Goal: Task Accomplishment & Management: Manage account settings

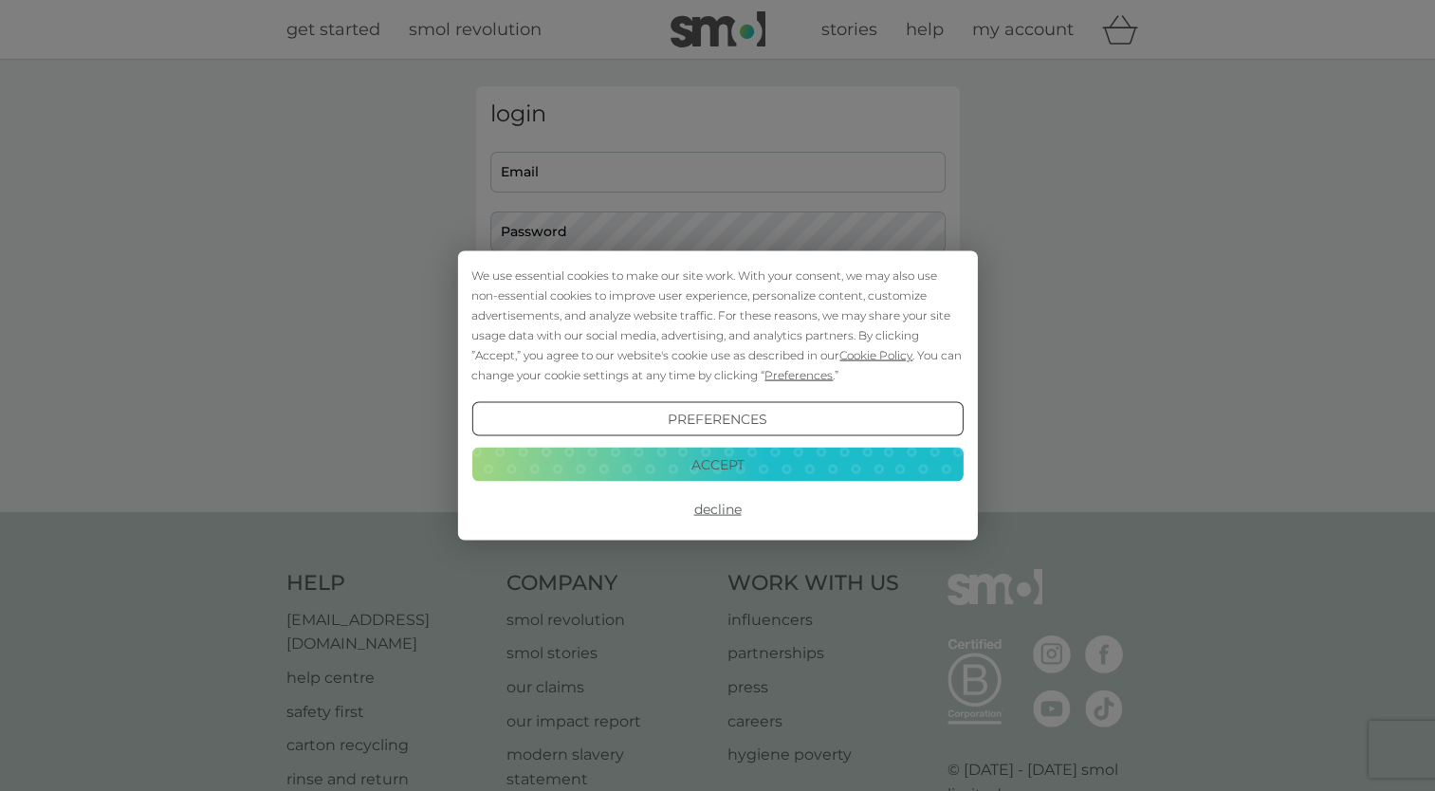
click at [781, 460] on button "Accept" at bounding box center [716, 464] width 491 height 34
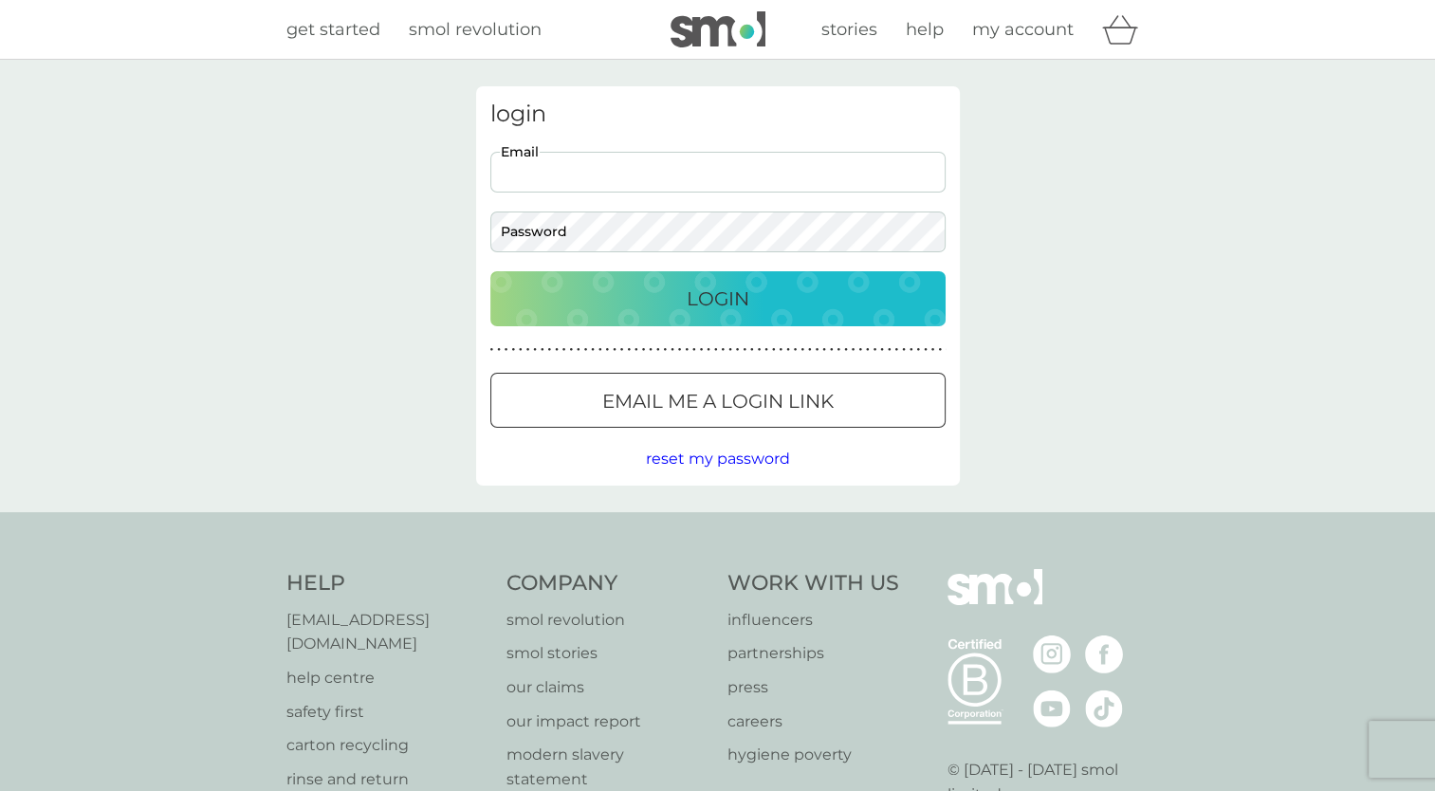
click at [642, 177] on input "Email" at bounding box center [717, 172] width 455 height 41
type input "[EMAIL_ADDRESS][DOMAIN_NAME]"
click at [490, 271] on button "Login" at bounding box center [717, 298] width 455 height 55
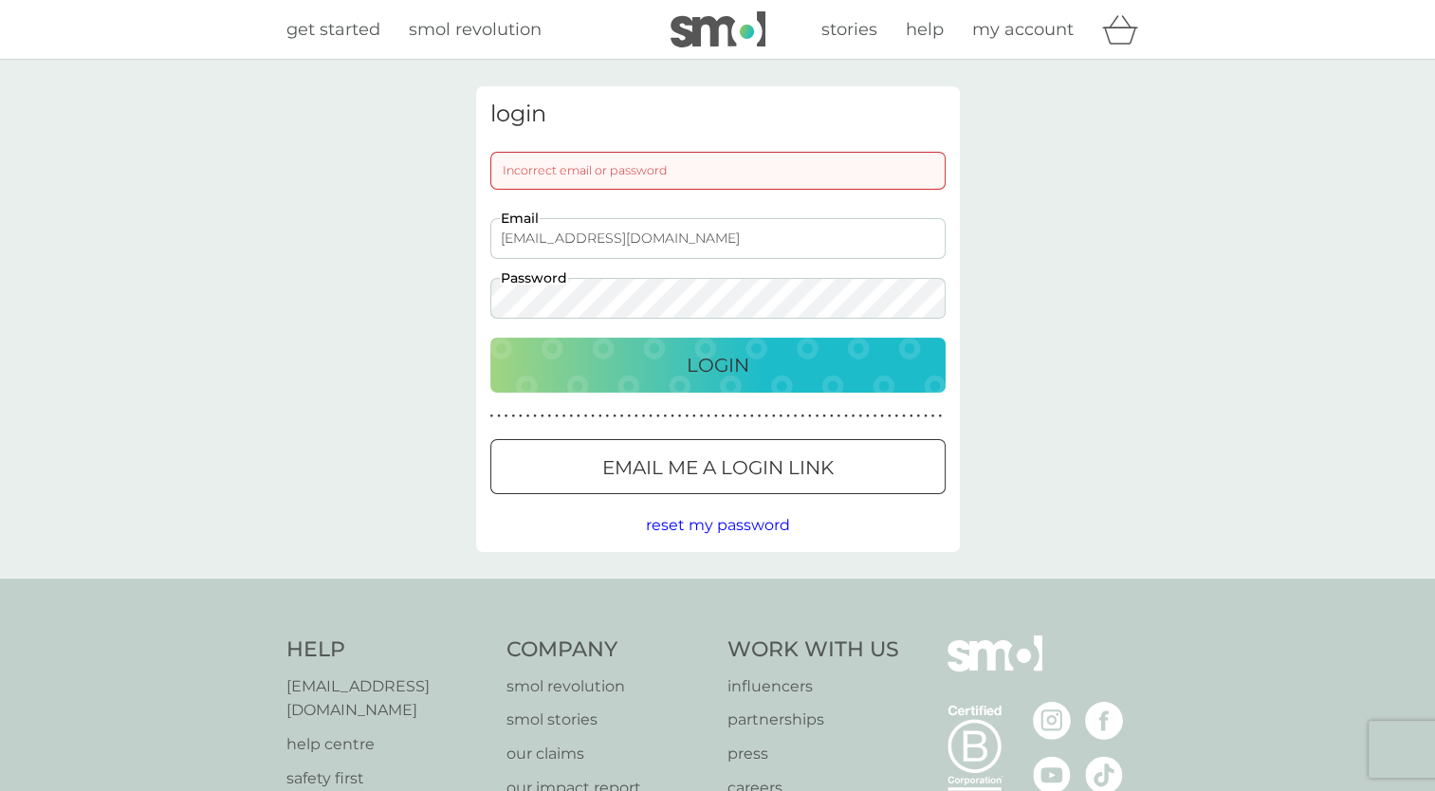
click at [490, 338] on button "Login" at bounding box center [717, 365] width 455 height 55
click at [721, 394] on div "login Incorrect email or password [EMAIL_ADDRESS][DOMAIN_NAME] Email Password L…" at bounding box center [718, 319] width 484 height 466
click at [721, 373] on p "Login" at bounding box center [718, 365] width 63 height 30
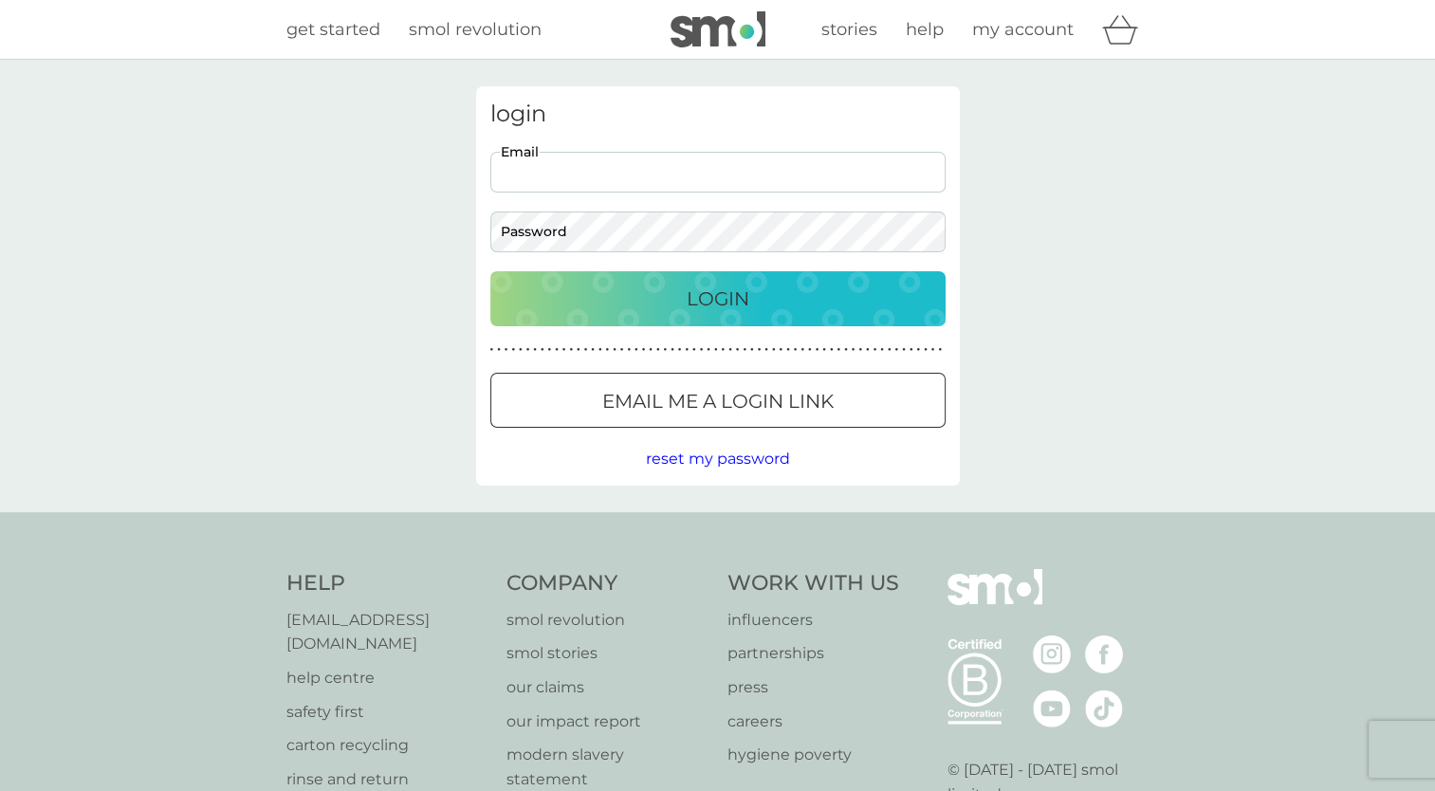
click at [615, 183] on input "Email" at bounding box center [717, 172] width 455 height 41
type input "[EMAIL_ADDRESS][DOMAIN_NAME]"
click at [663, 282] on button "Login" at bounding box center [717, 298] width 455 height 55
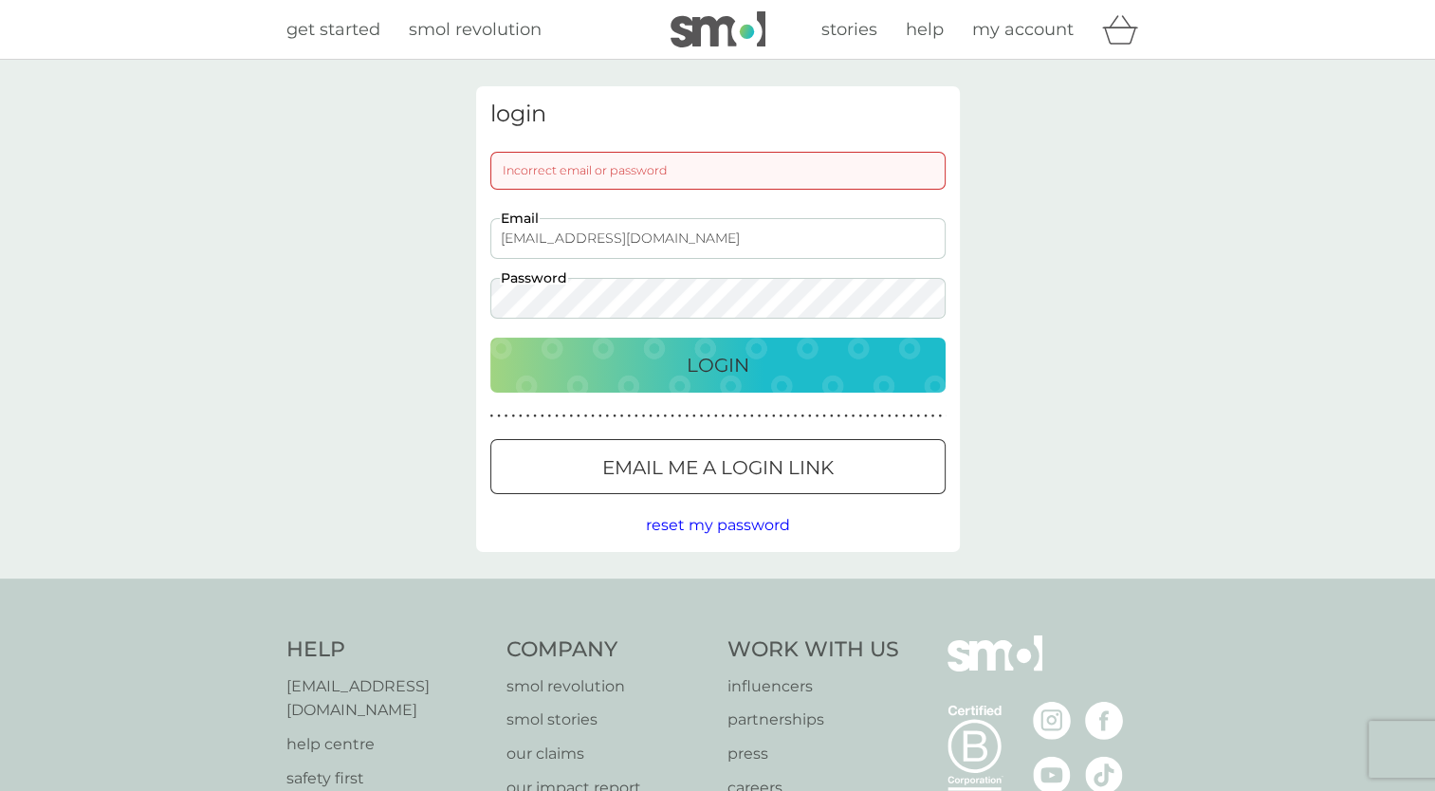
click at [716, 528] on span "reset my password" at bounding box center [718, 525] width 144 height 18
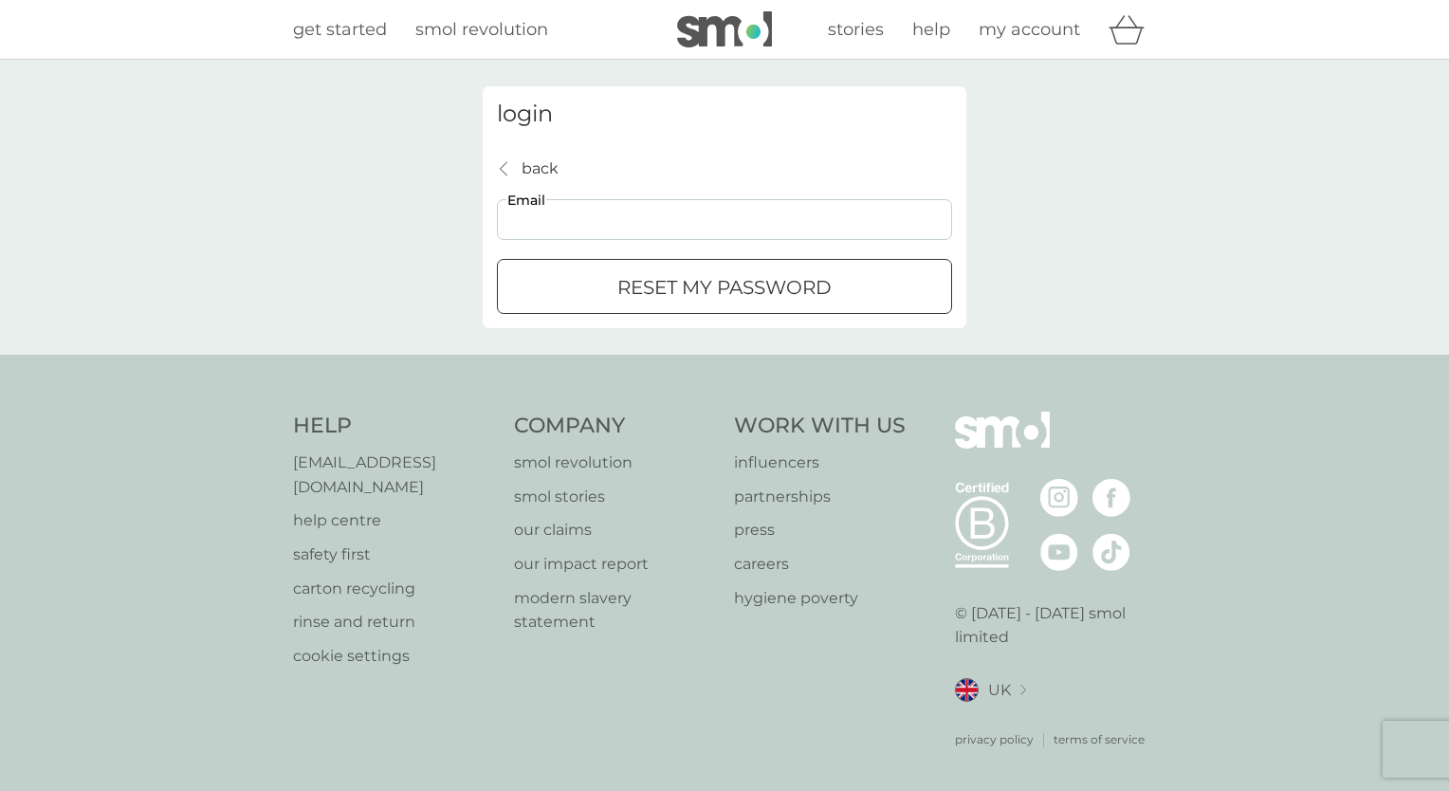
click at [654, 212] on input "Email" at bounding box center [724, 219] width 455 height 41
type input "[EMAIL_ADDRESS][DOMAIN_NAME]"
click at [688, 272] on p "reset my password" at bounding box center [724, 287] width 214 height 30
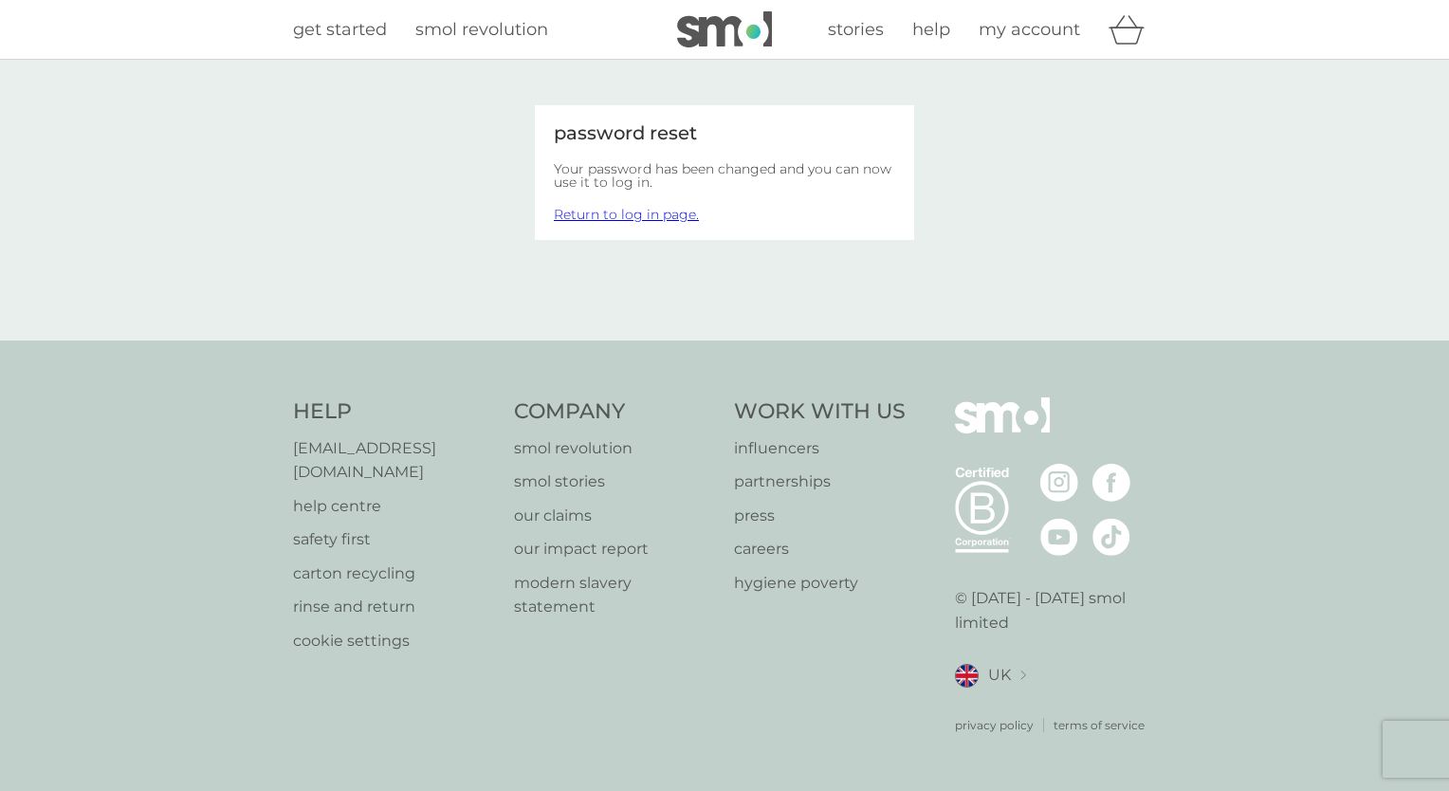
click at [652, 207] on link "Return to log in page." at bounding box center [626, 214] width 145 height 17
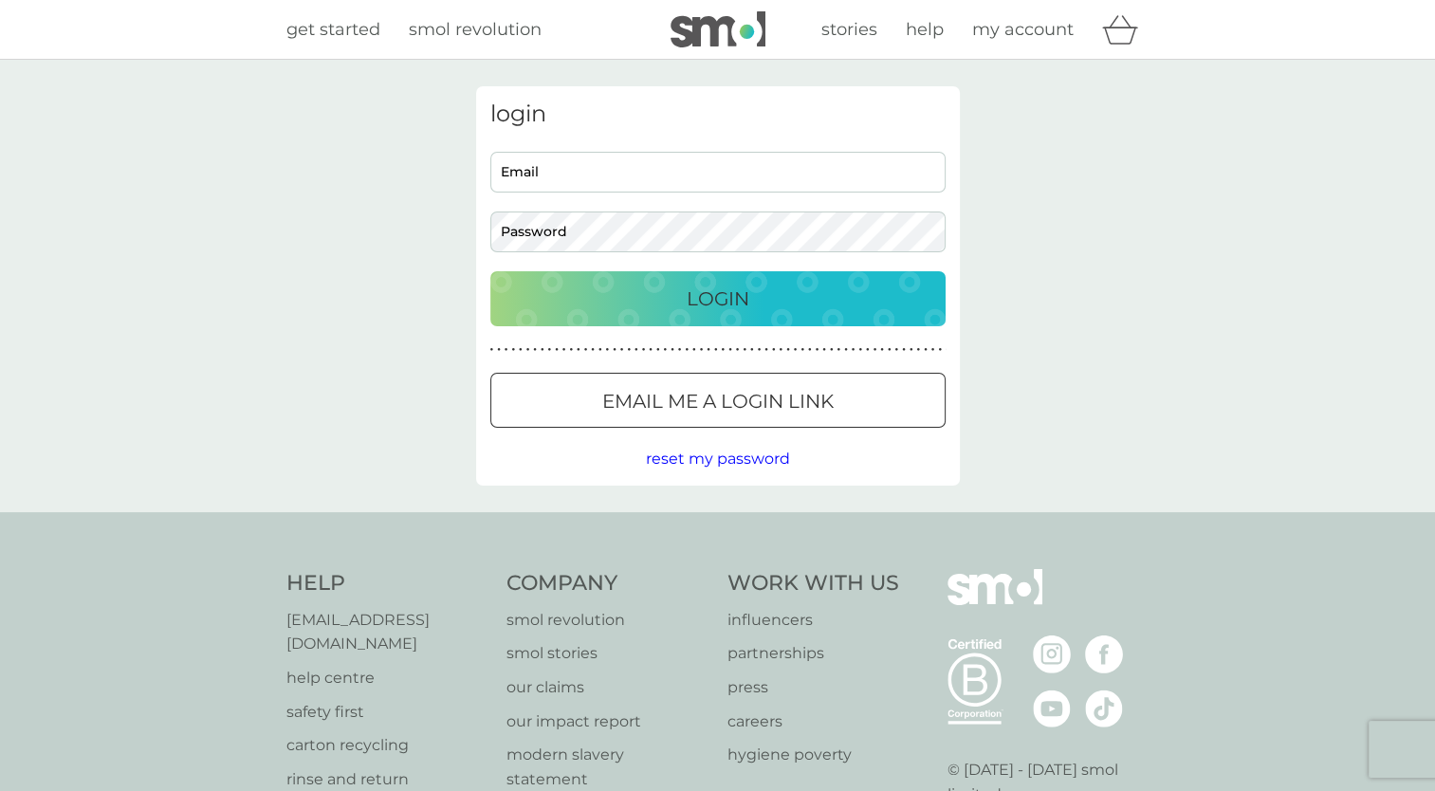
click at [652, 181] on input "Email" at bounding box center [717, 172] width 455 height 41
type input "[EMAIL_ADDRESS][DOMAIN_NAME]"
click at [743, 294] on p "Login" at bounding box center [718, 299] width 63 height 30
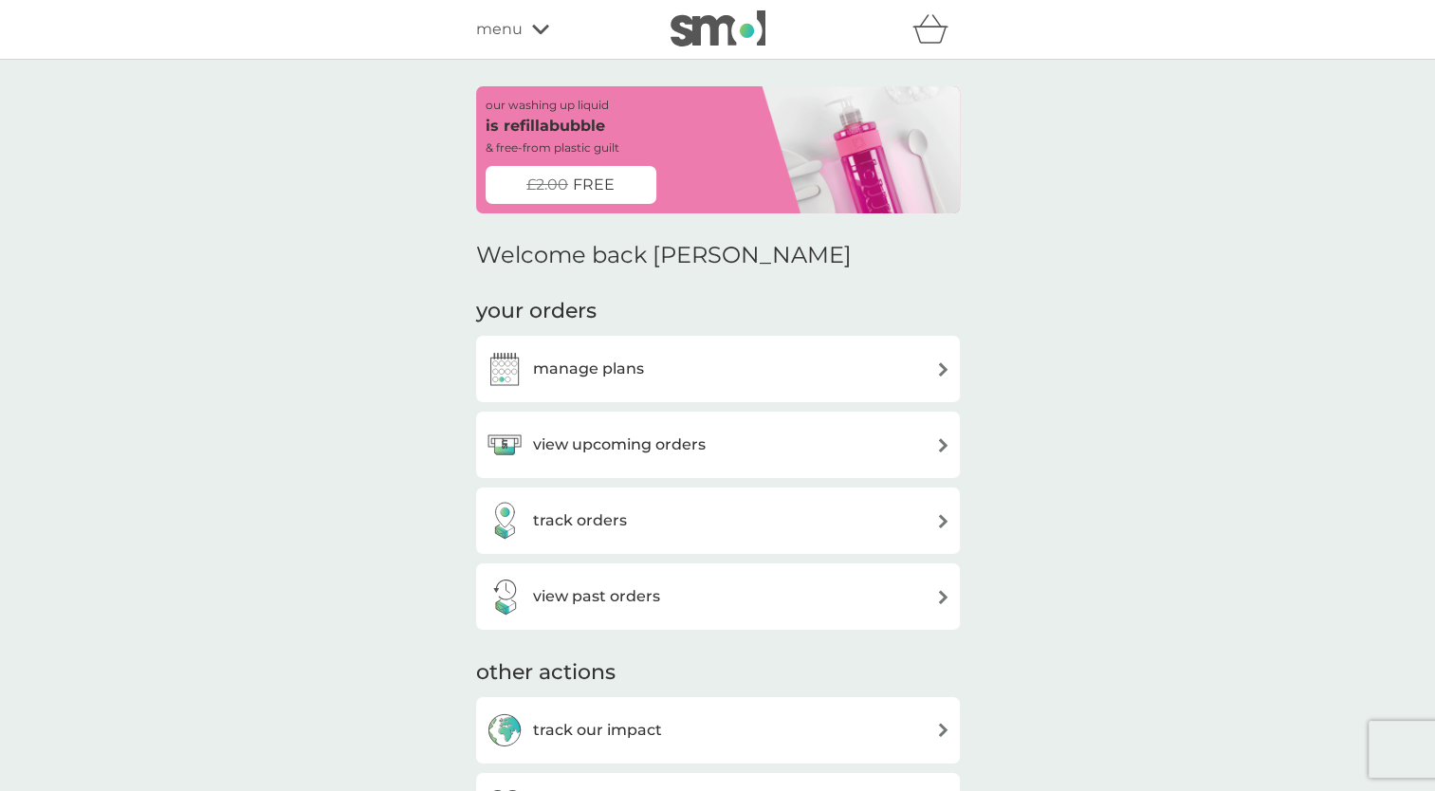
click at [624, 187] on div "£2.00 FREE" at bounding box center [571, 185] width 171 height 38
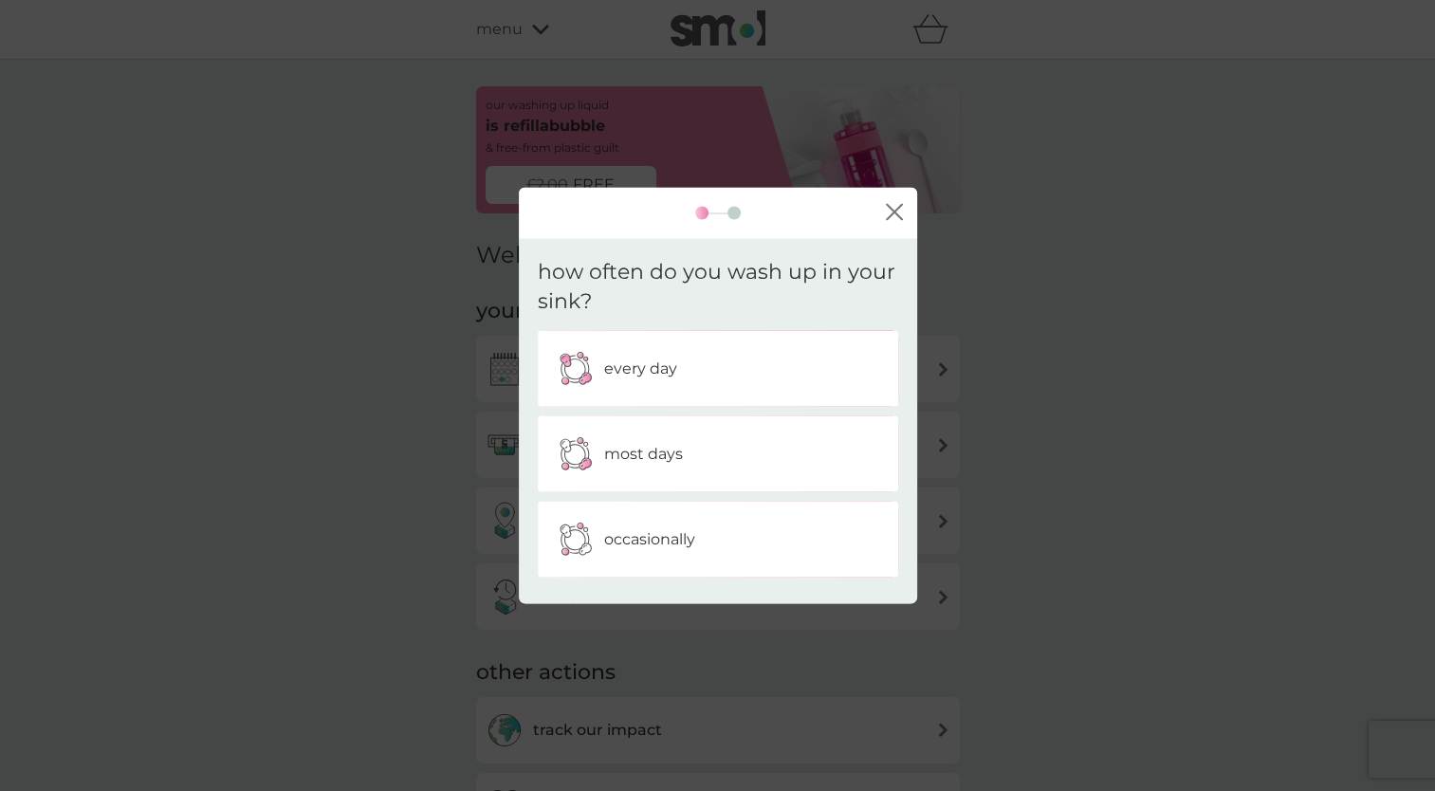
click at [675, 457] on p "most days" at bounding box center [643, 453] width 79 height 25
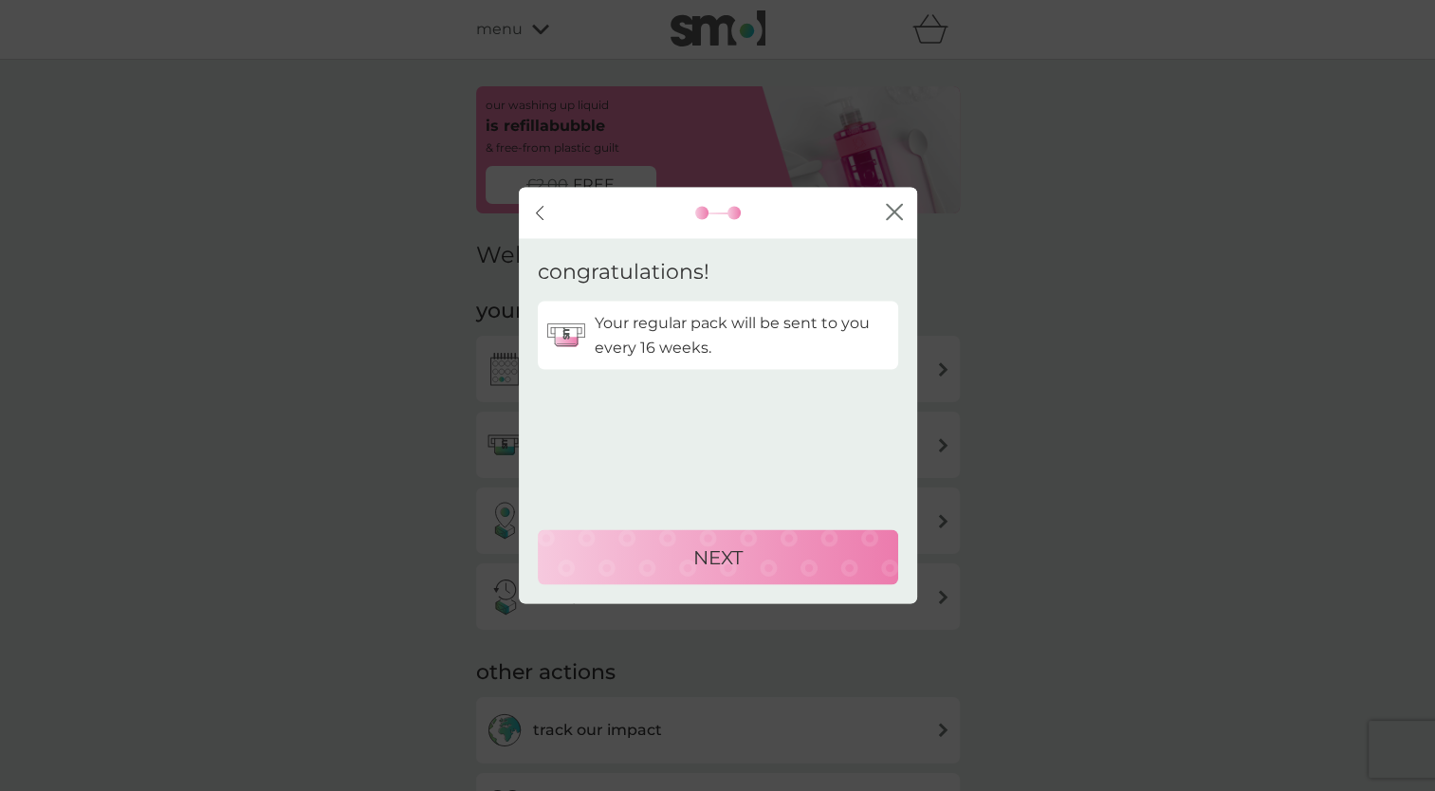
click at [759, 555] on div "NEXT" at bounding box center [718, 557] width 322 height 30
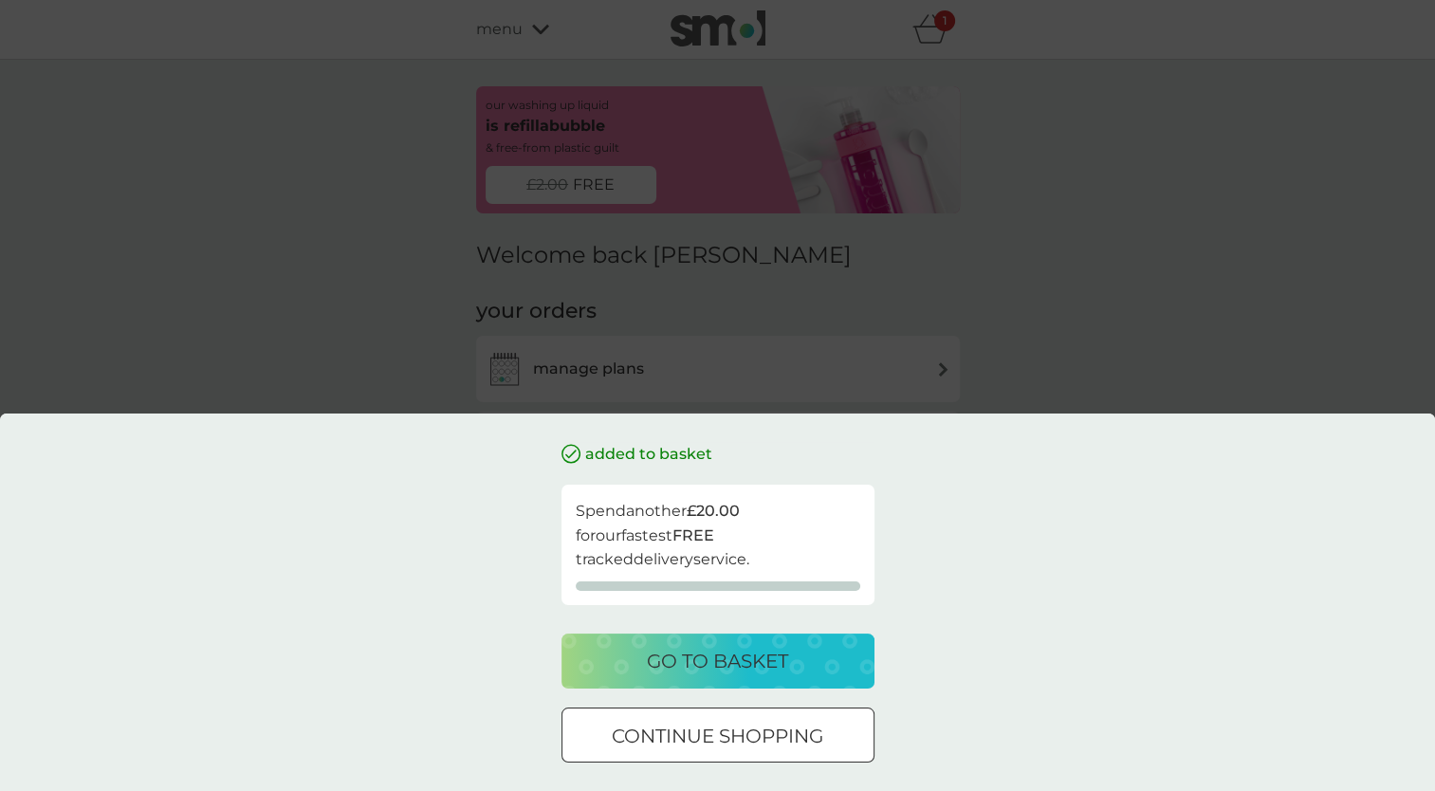
click at [755, 745] on p "continue shopping" at bounding box center [717, 736] width 211 height 30
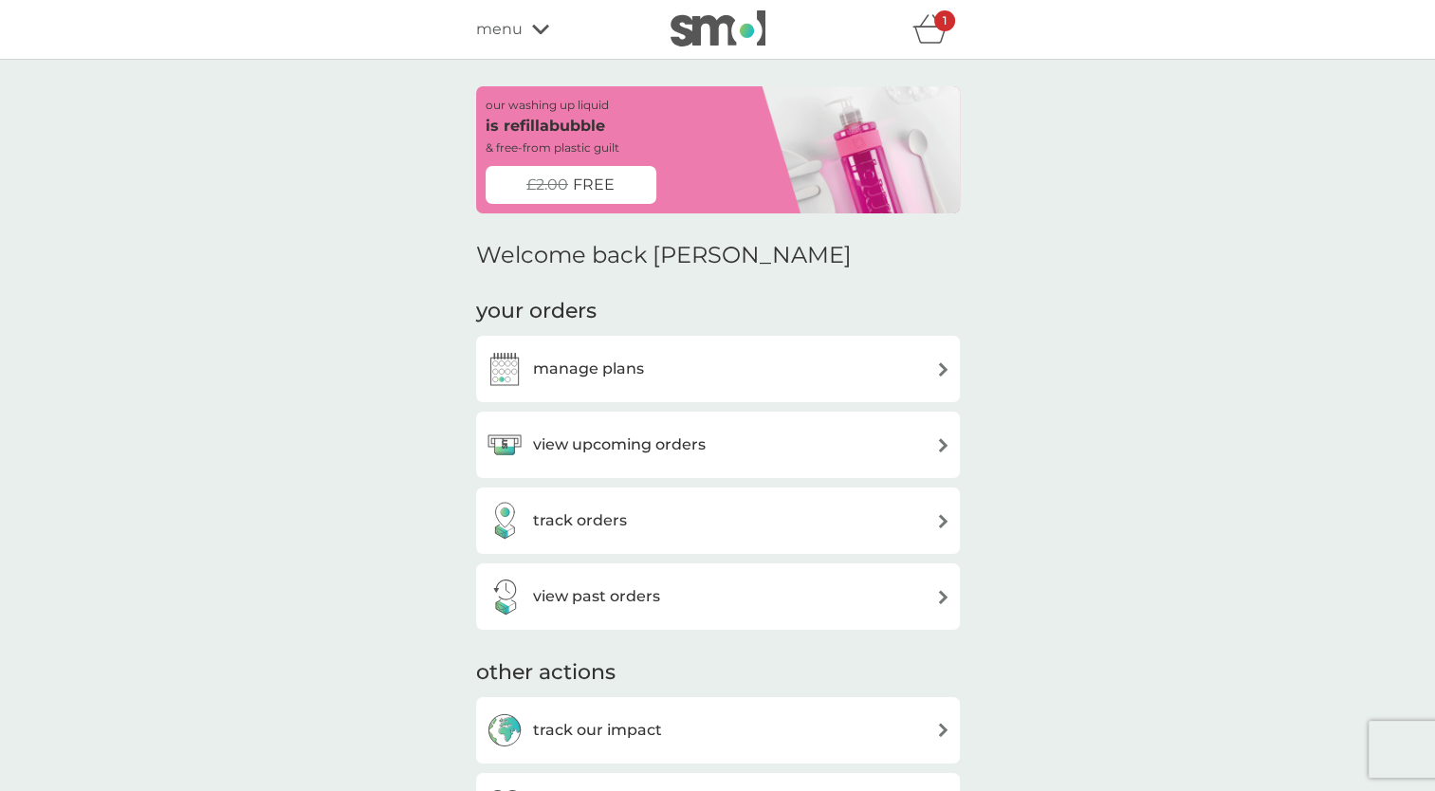
click at [928, 26] on icon "basket" at bounding box center [930, 28] width 36 height 29
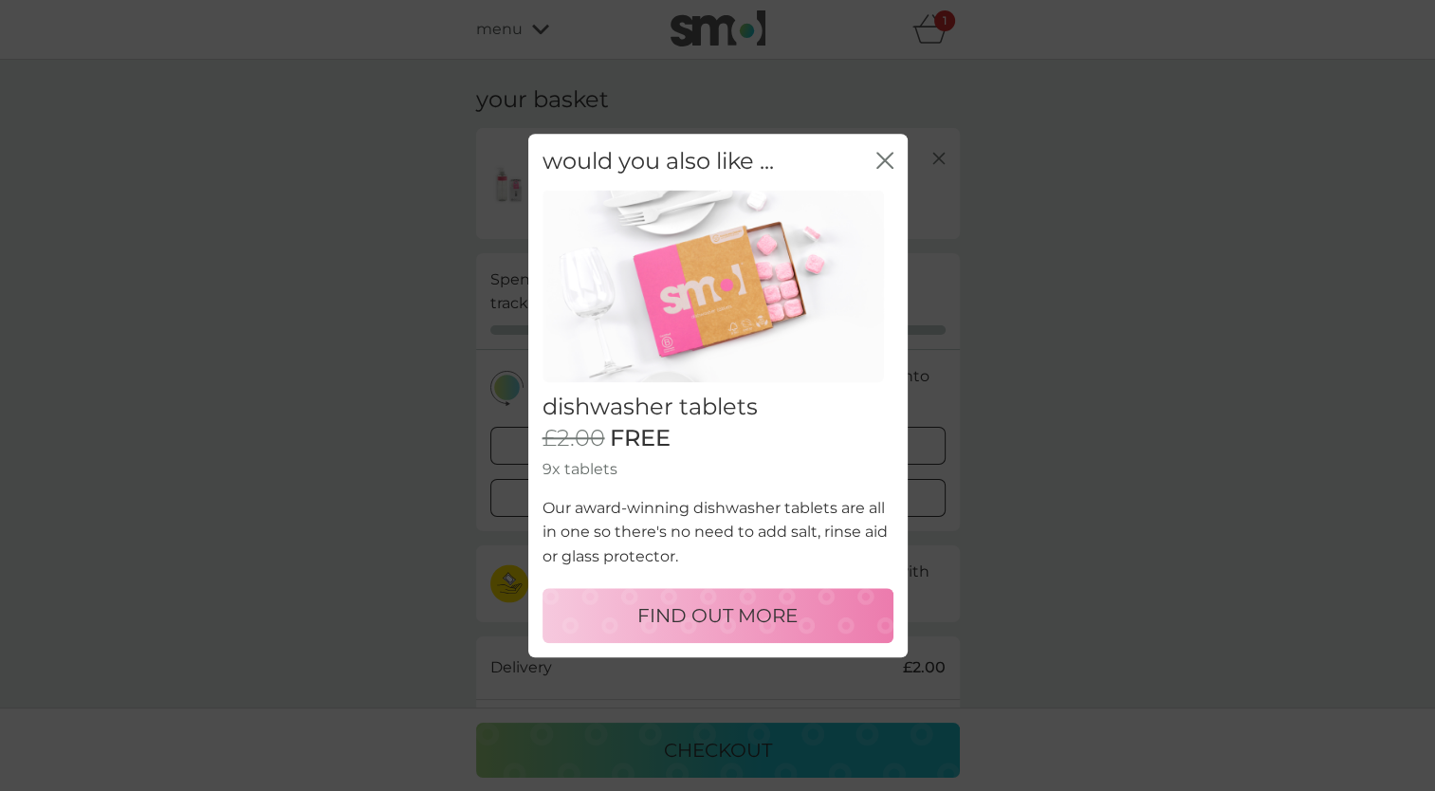
click at [786, 637] on button "FIND OUT MORE" at bounding box center [717, 615] width 351 height 55
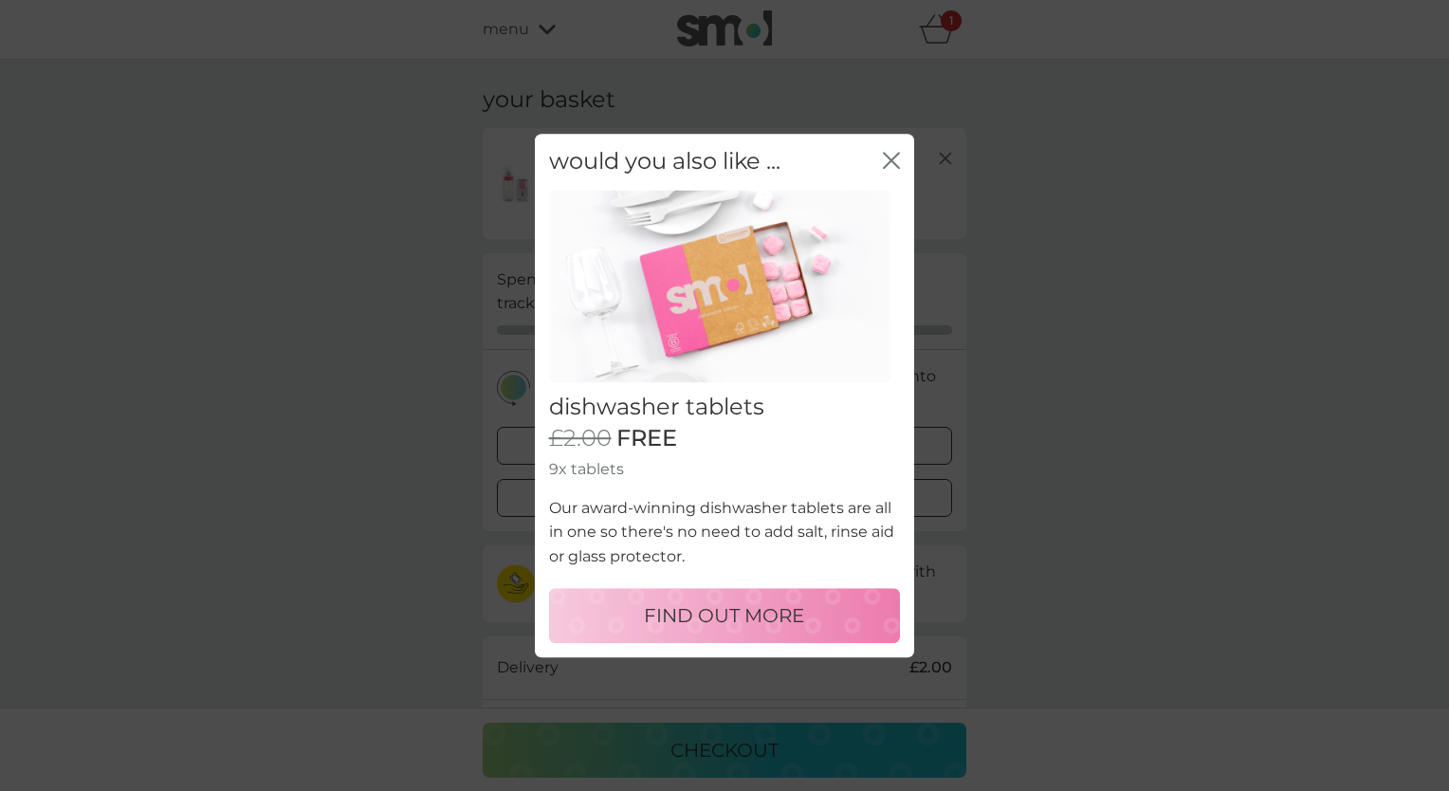
select select "42"
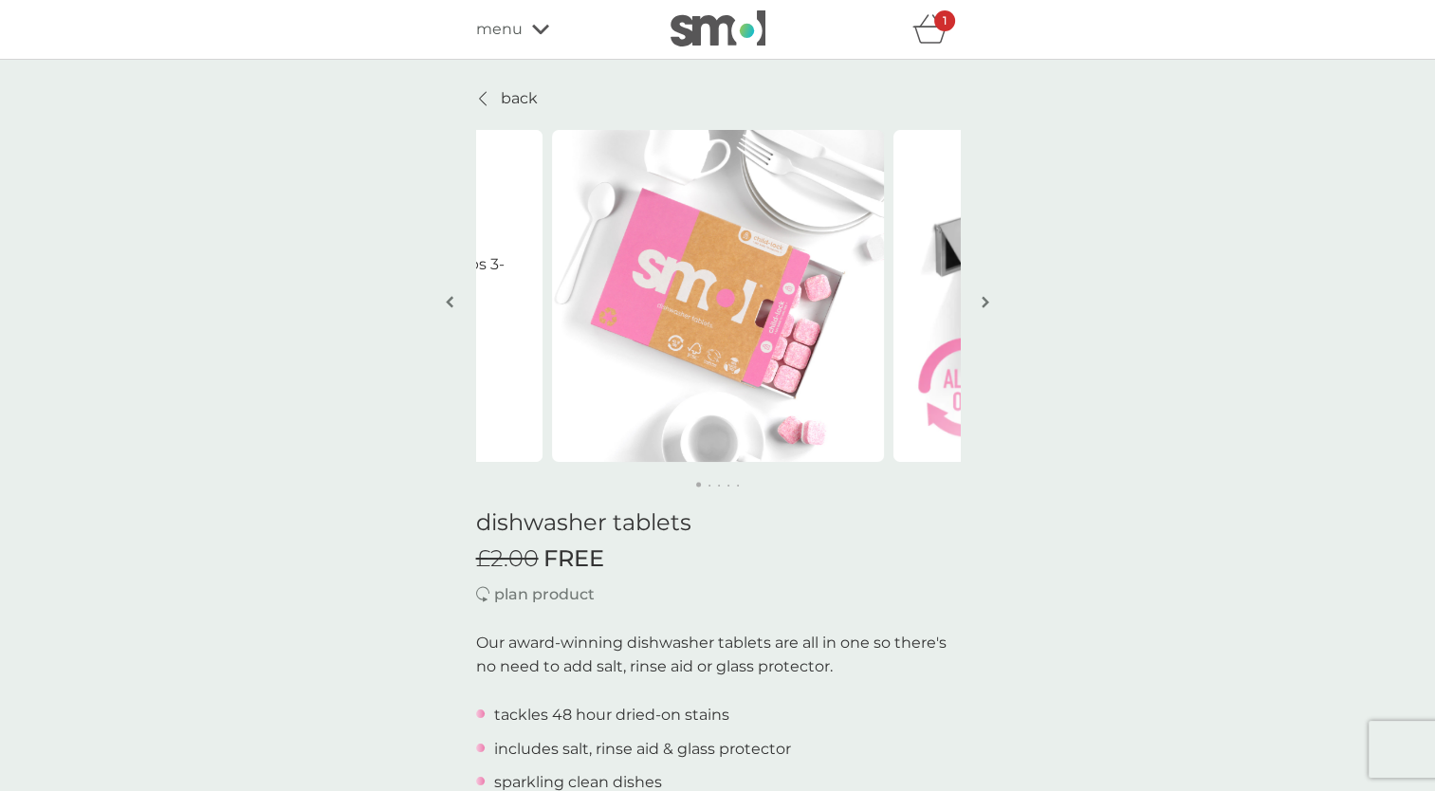
click at [531, 97] on p "back" at bounding box center [519, 98] width 37 height 25
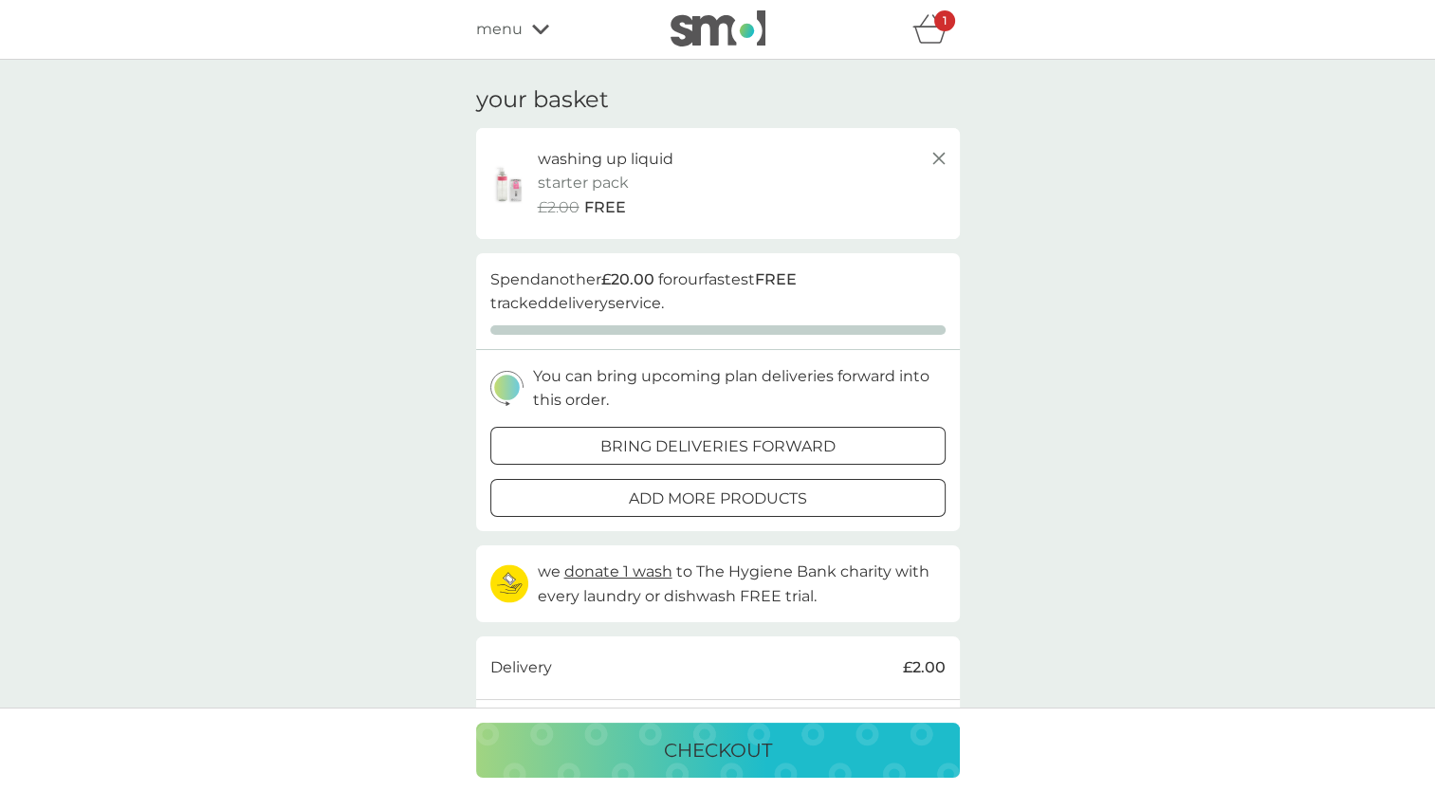
click at [702, 25] on img at bounding box center [717, 28] width 95 height 36
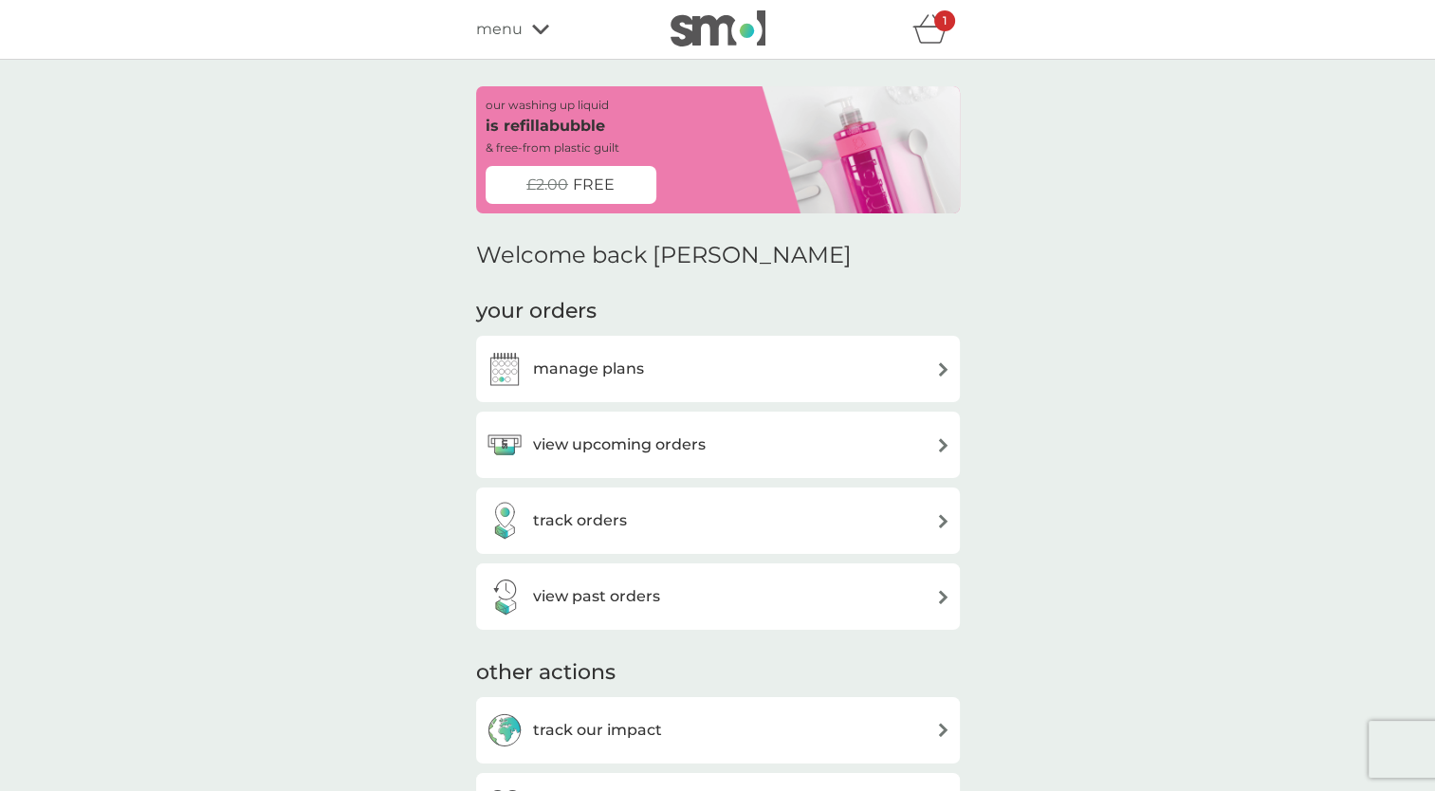
click at [838, 392] on div "manage plans" at bounding box center [718, 369] width 484 height 66
click at [946, 372] on img at bounding box center [943, 369] width 14 height 14
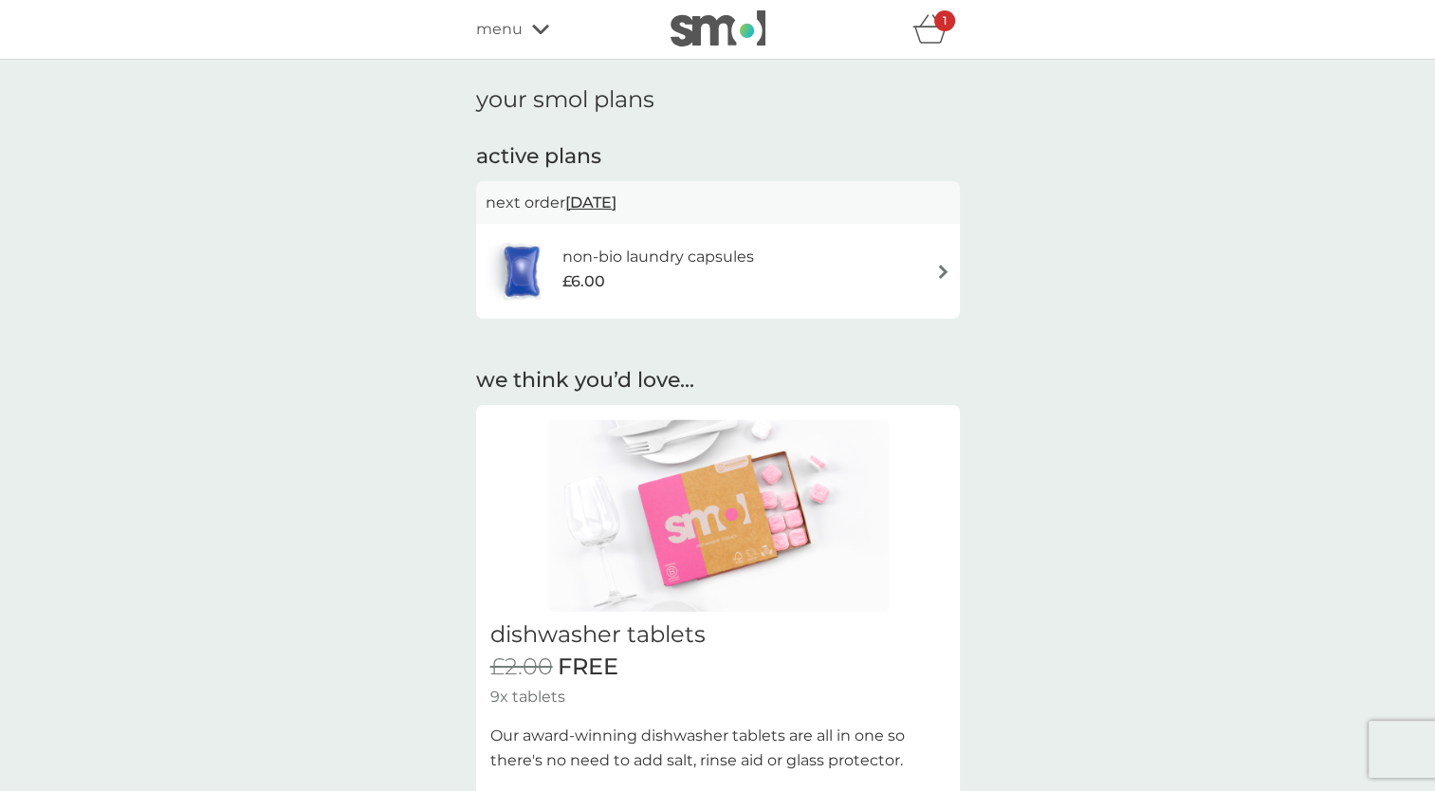
click at [933, 261] on div "non-bio laundry capsules £6.00" at bounding box center [718, 271] width 465 height 66
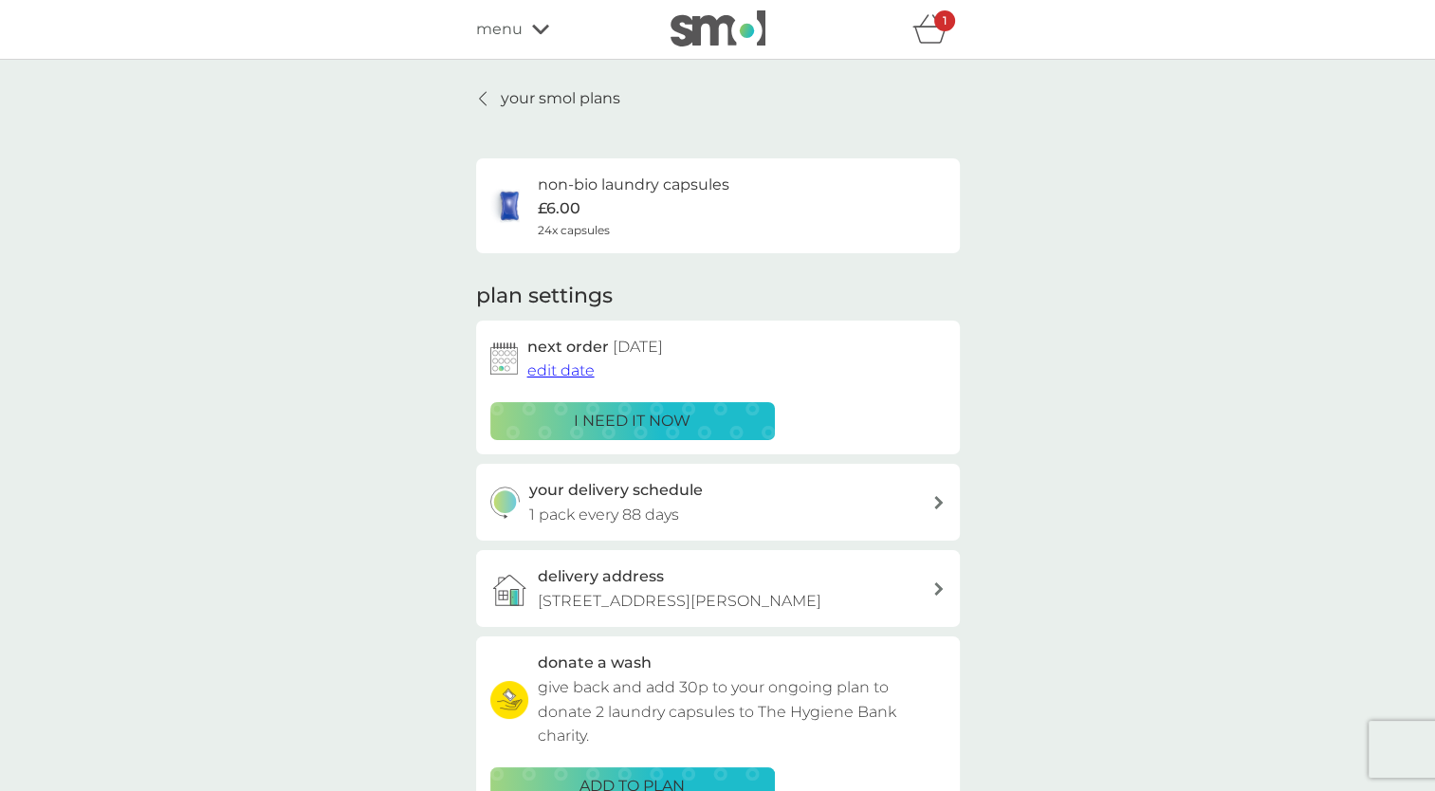
click at [652, 426] on p "i need it now" at bounding box center [632, 421] width 117 height 25
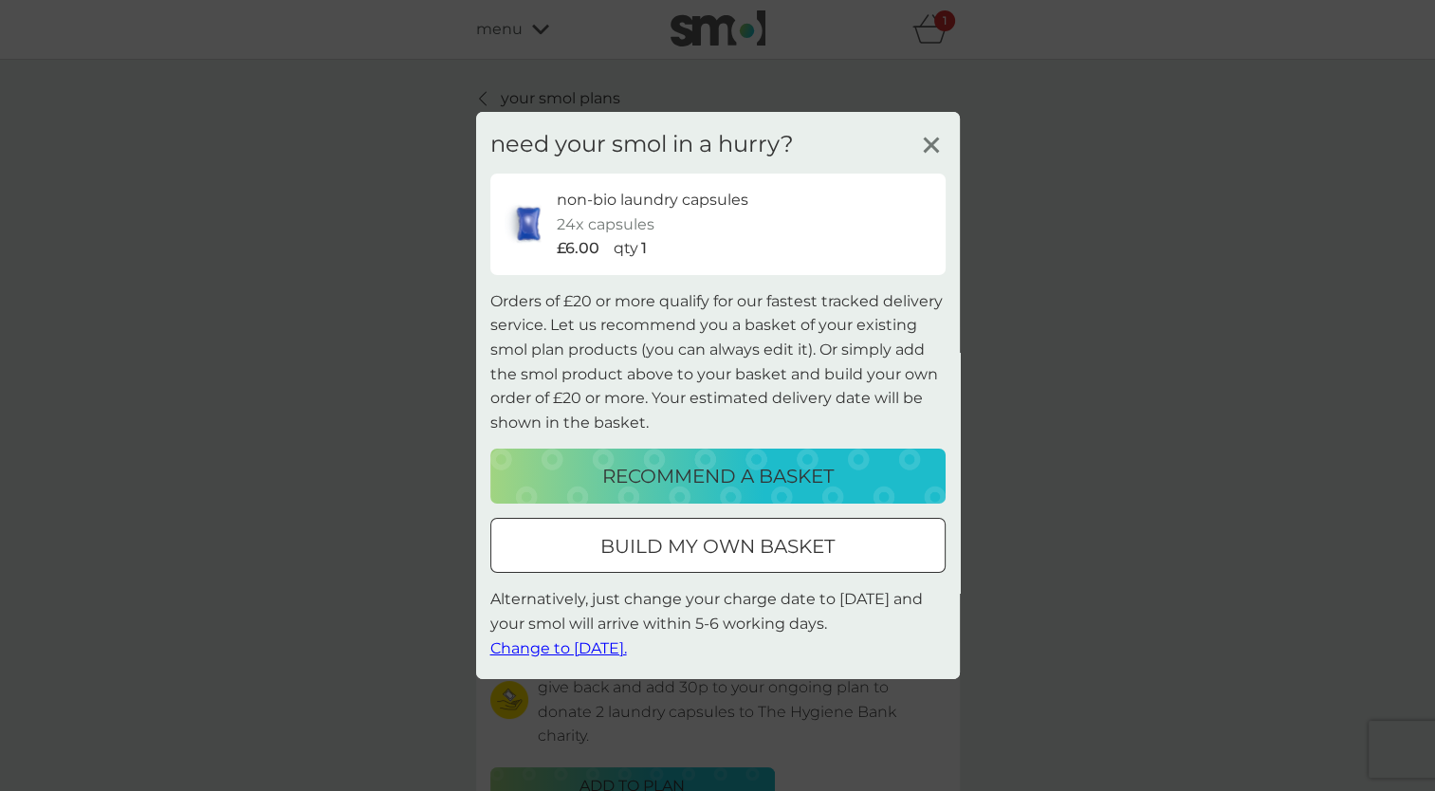
click at [933, 144] on icon at bounding box center [931, 145] width 28 height 28
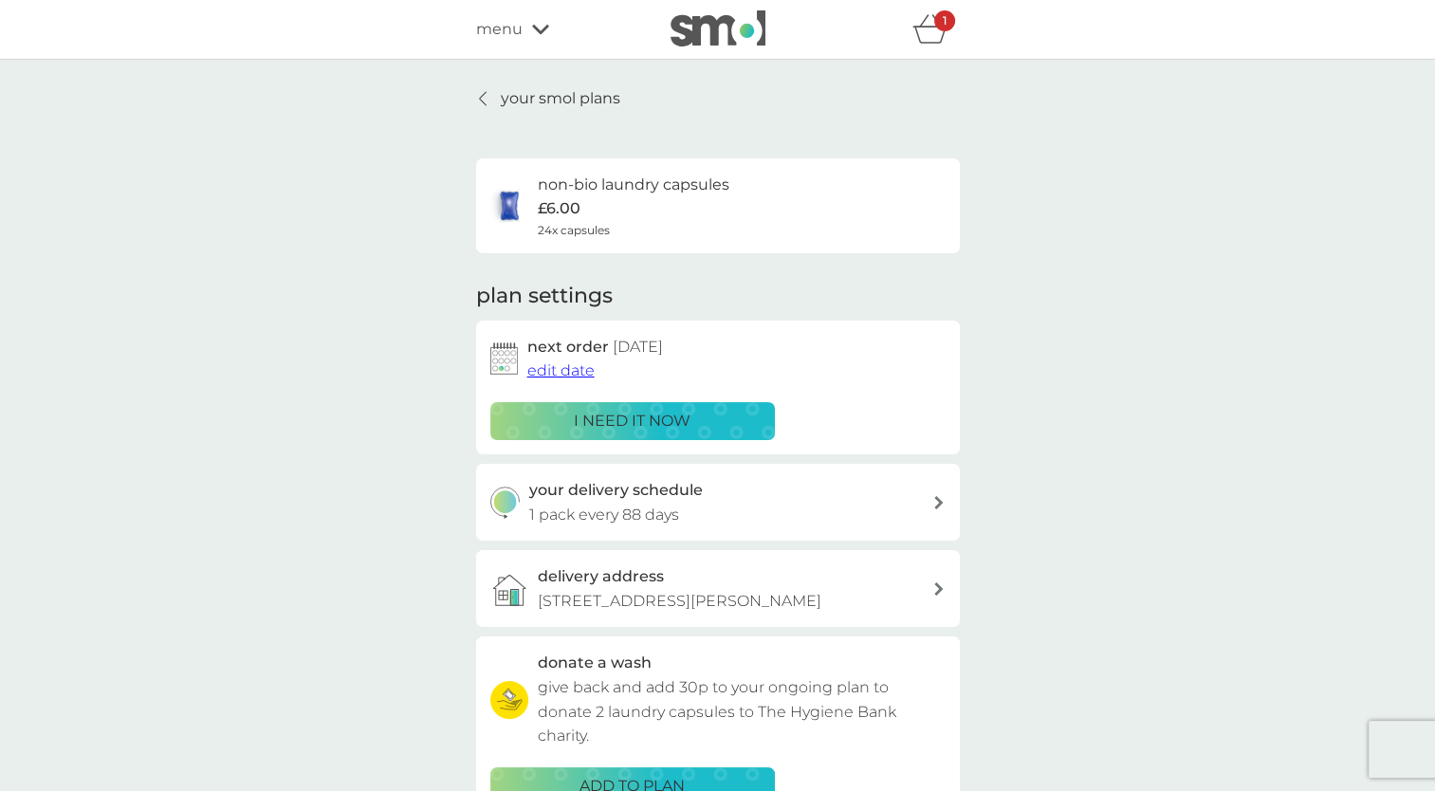
click at [577, 370] on span "edit date" at bounding box center [560, 370] width 67 height 18
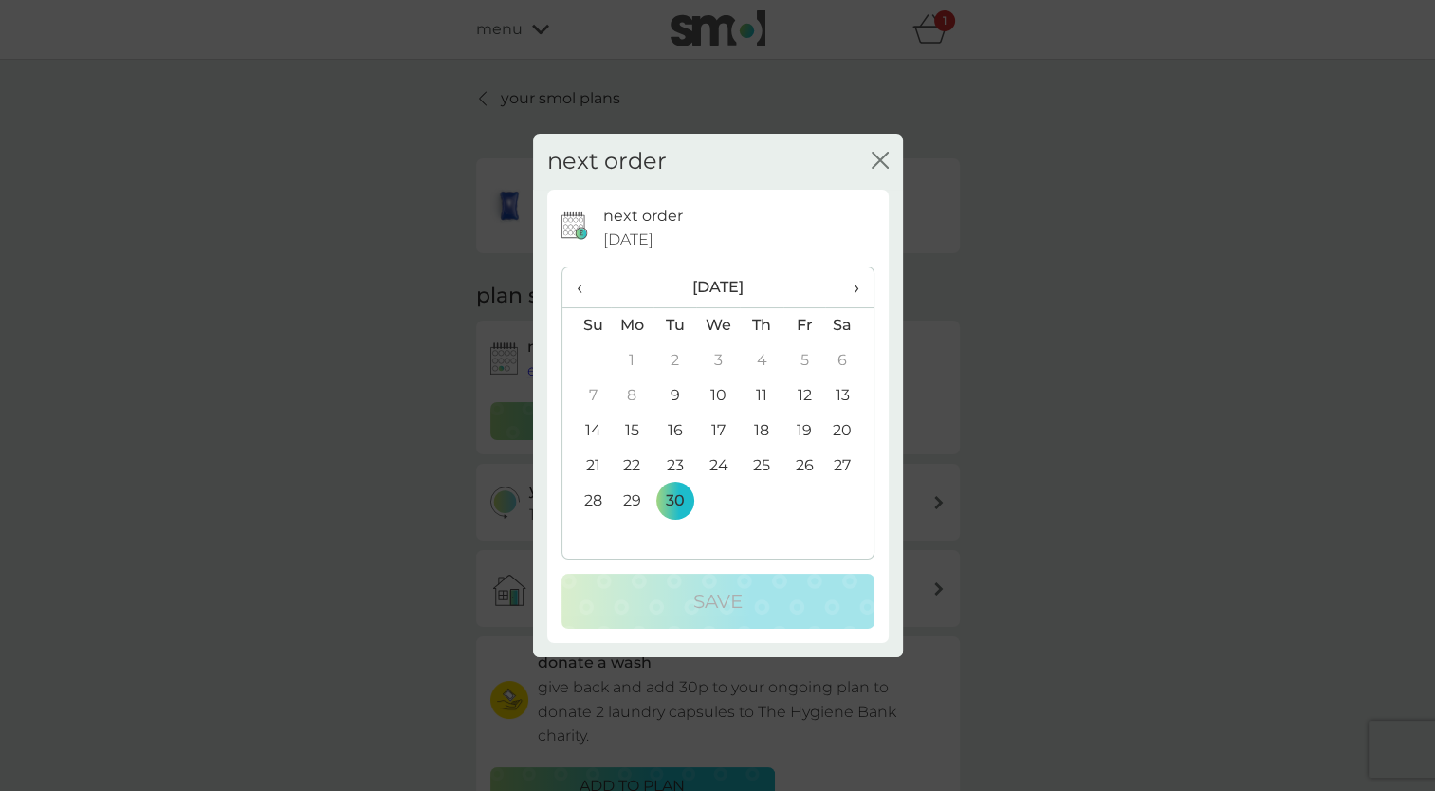
click at [668, 396] on td "9" at bounding box center [674, 395] width 43 height 35
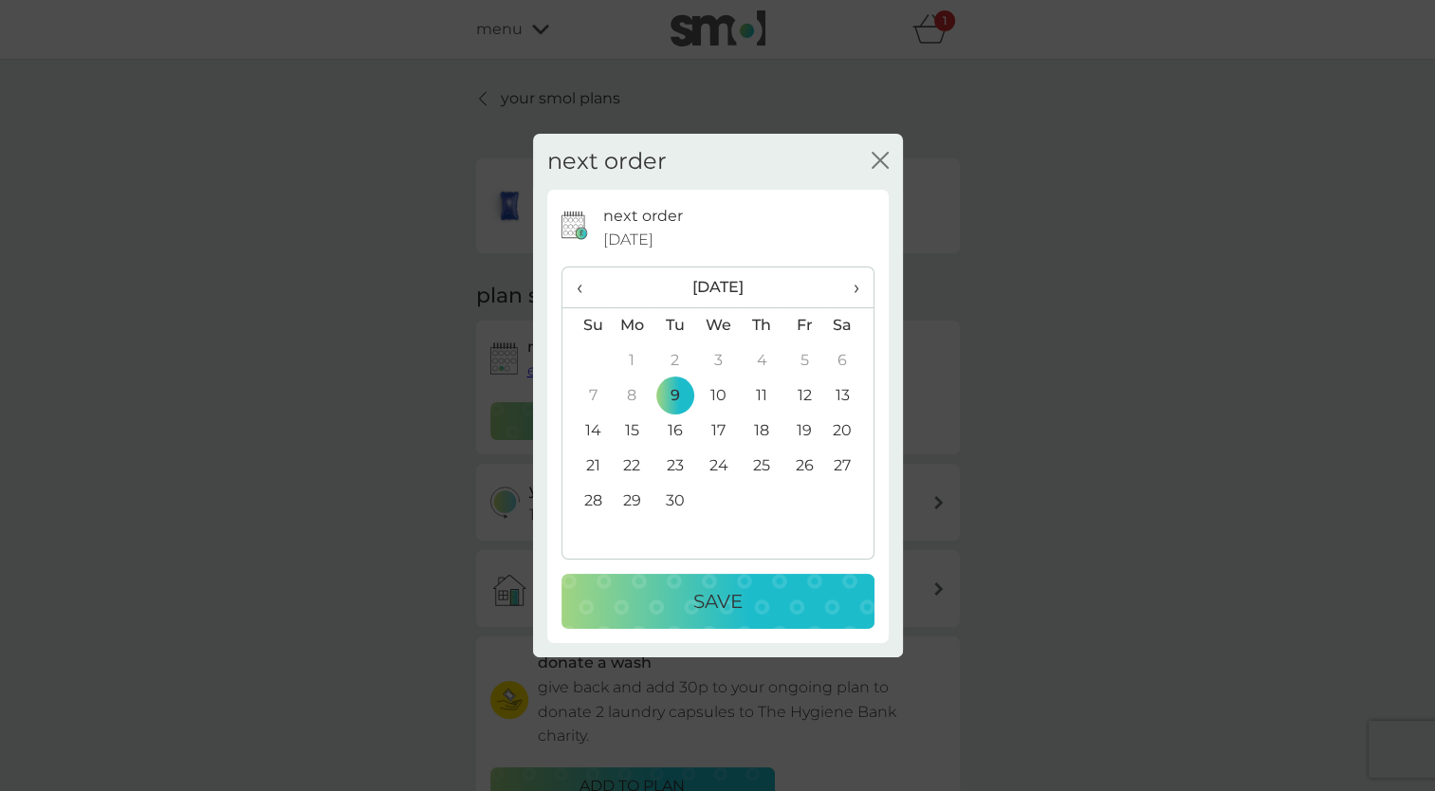
click at [721, 602] on p "Save" at bounding box center [717, 601] width 49 height 30
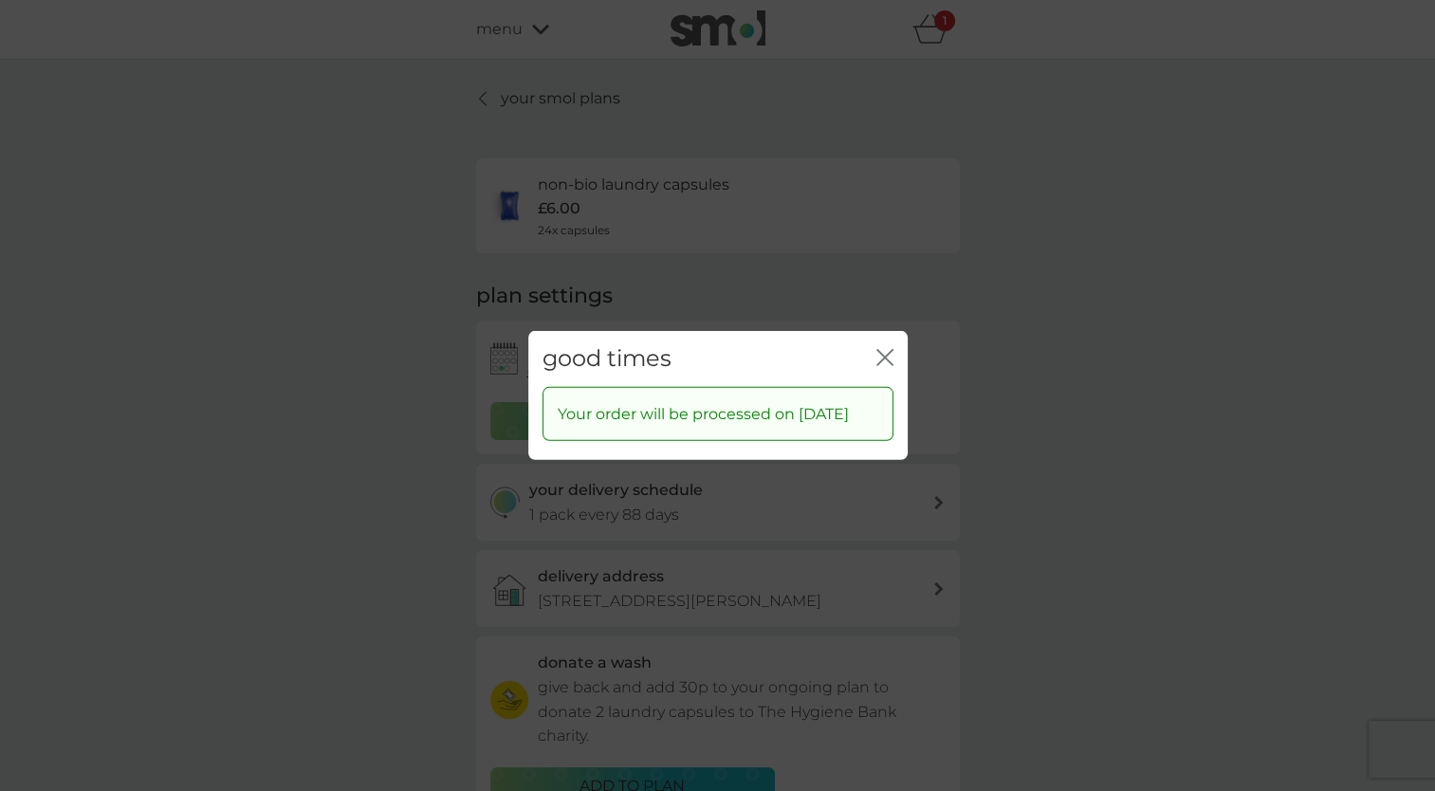
click at [893, 342] on div "good times close" at bounding box center [717, 359] width 379 height 56
click at [890, 349] on icon "close" at bounding box center [884, 357] width 17 height 17
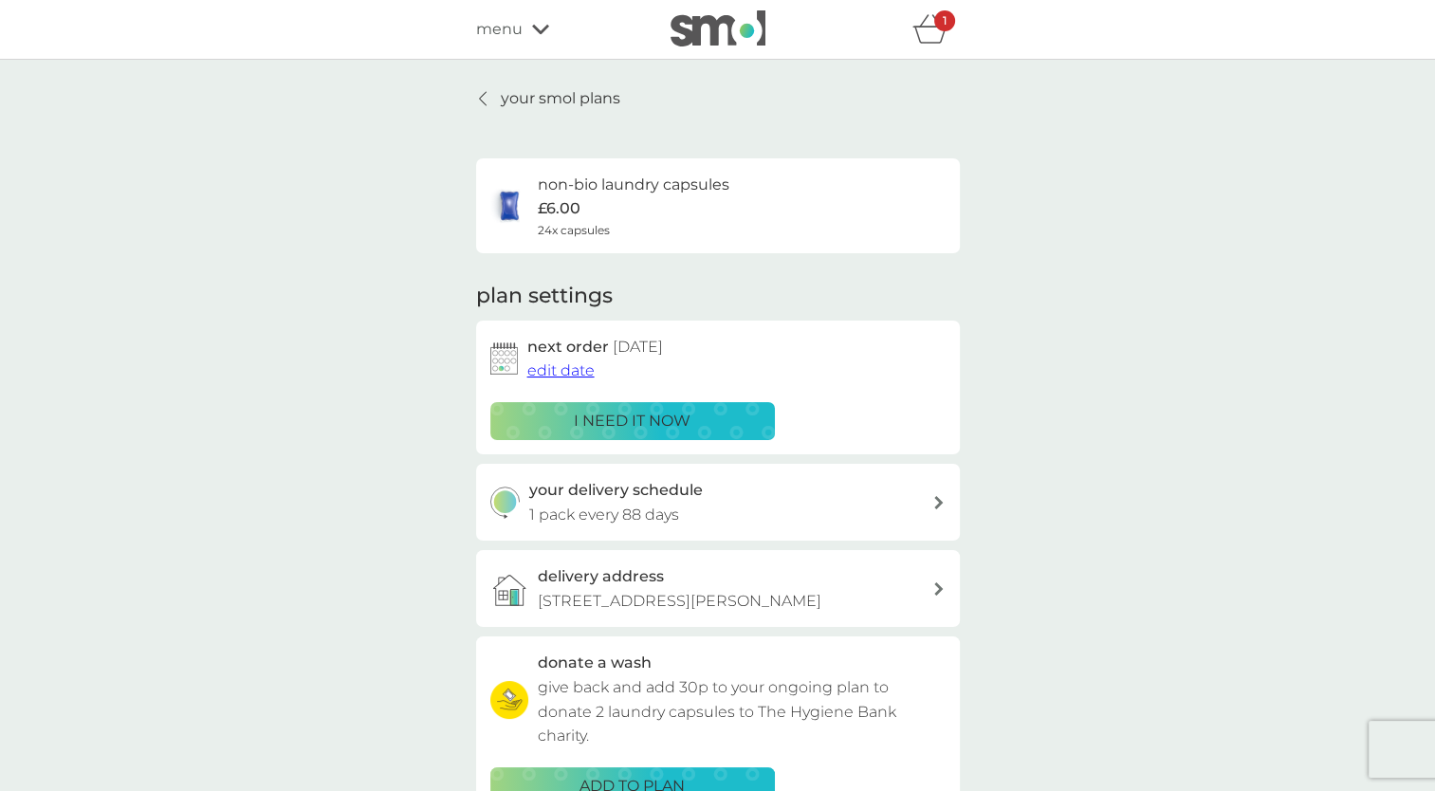
click at [947, 519] on div "your delivery schedule 1 pack every 88 days" at bounding box center [718, 502] width 484 height 77
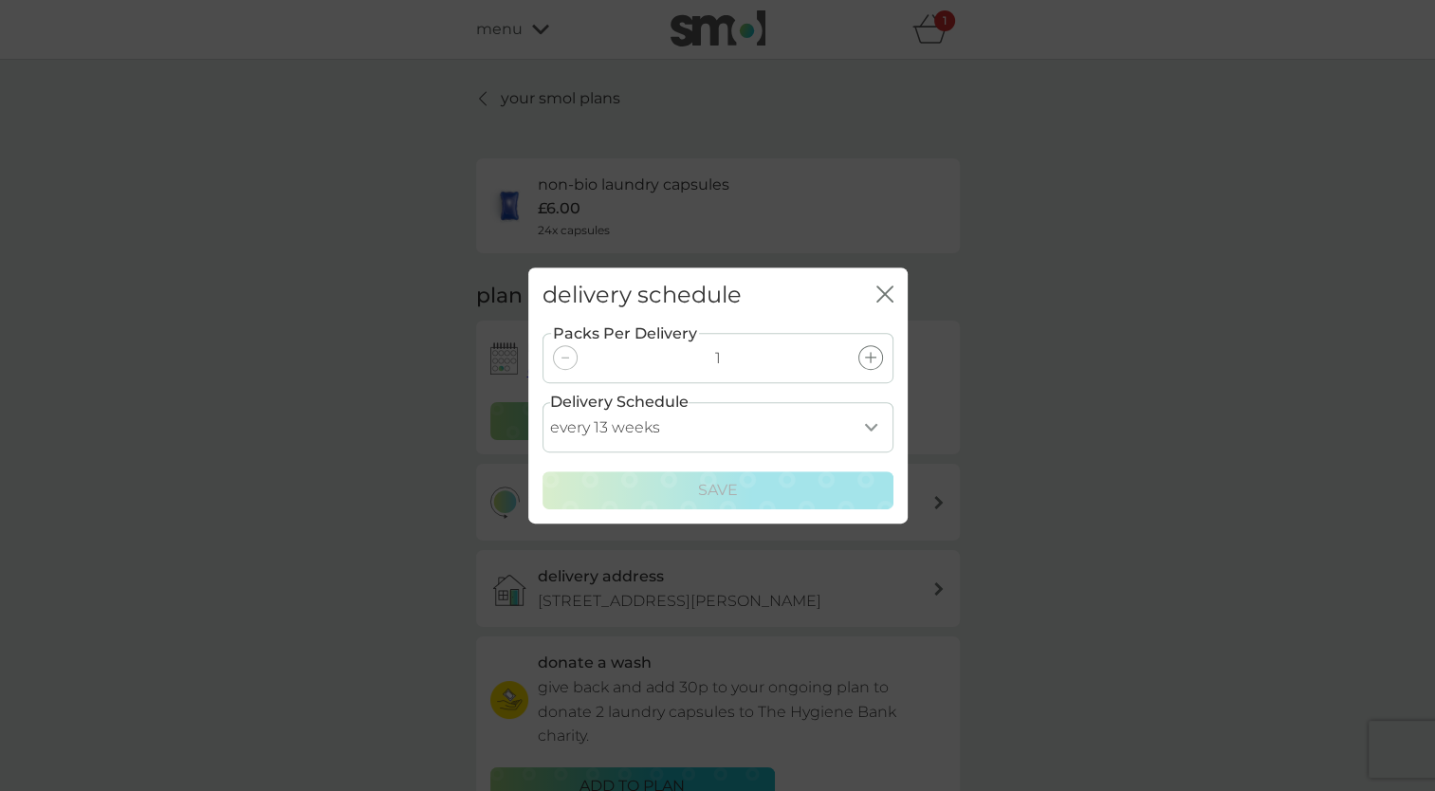
click at [872, 427] on select "every 1 week every 2 weeks every 3 weeks every 4 weeks every 5 weeks every 6 we…" at bounding box center [717, 427] width 351 height 50
select select "70"
click at [542, 402] on select "every 1 week every 2 weeks every 3 weeks every 4 weeks every 5 weeks every 6 we…" at bounding box center [717, 427] width 351 height 50
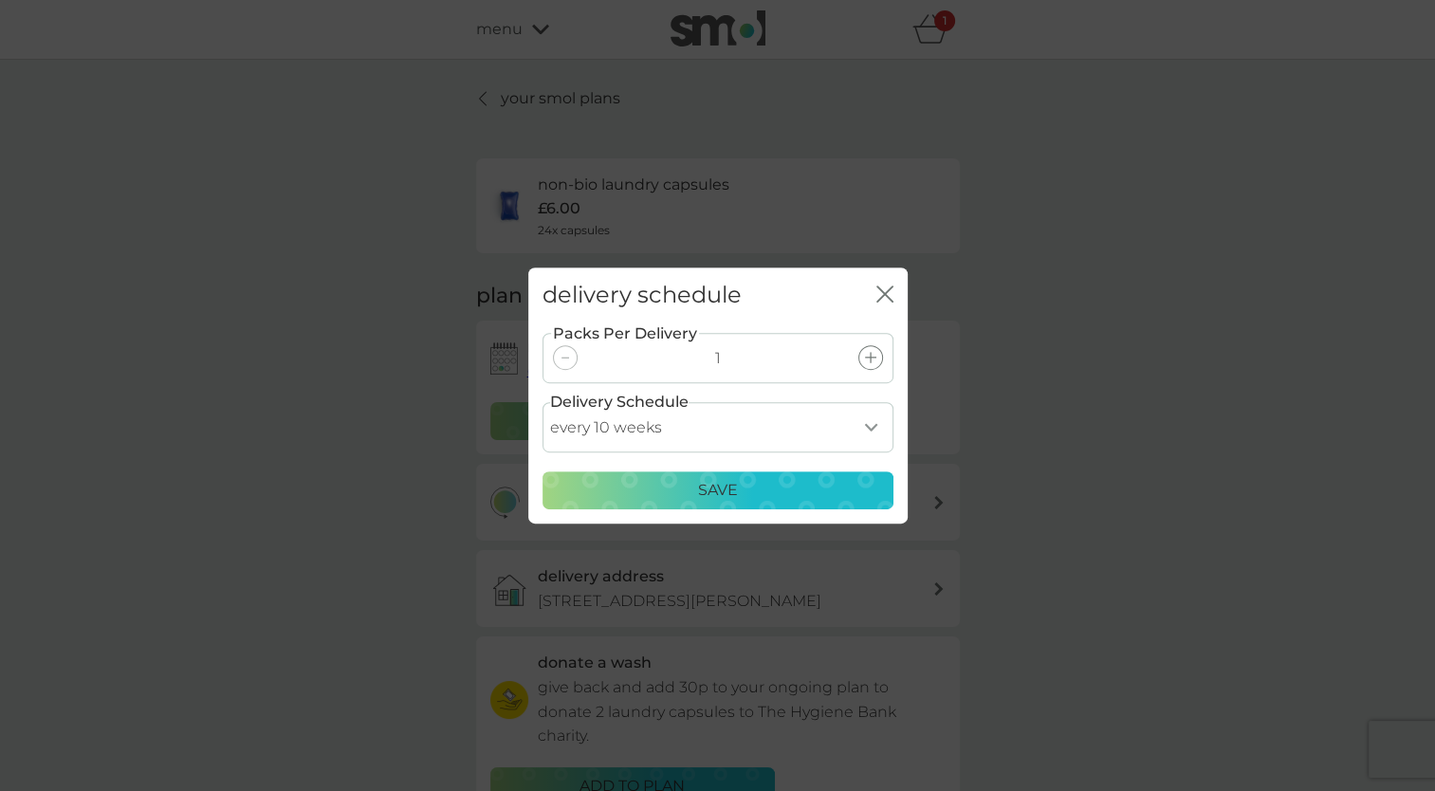
click at [792, 471] on button "Save" at bounding box center [717, 490] width 351 height 38
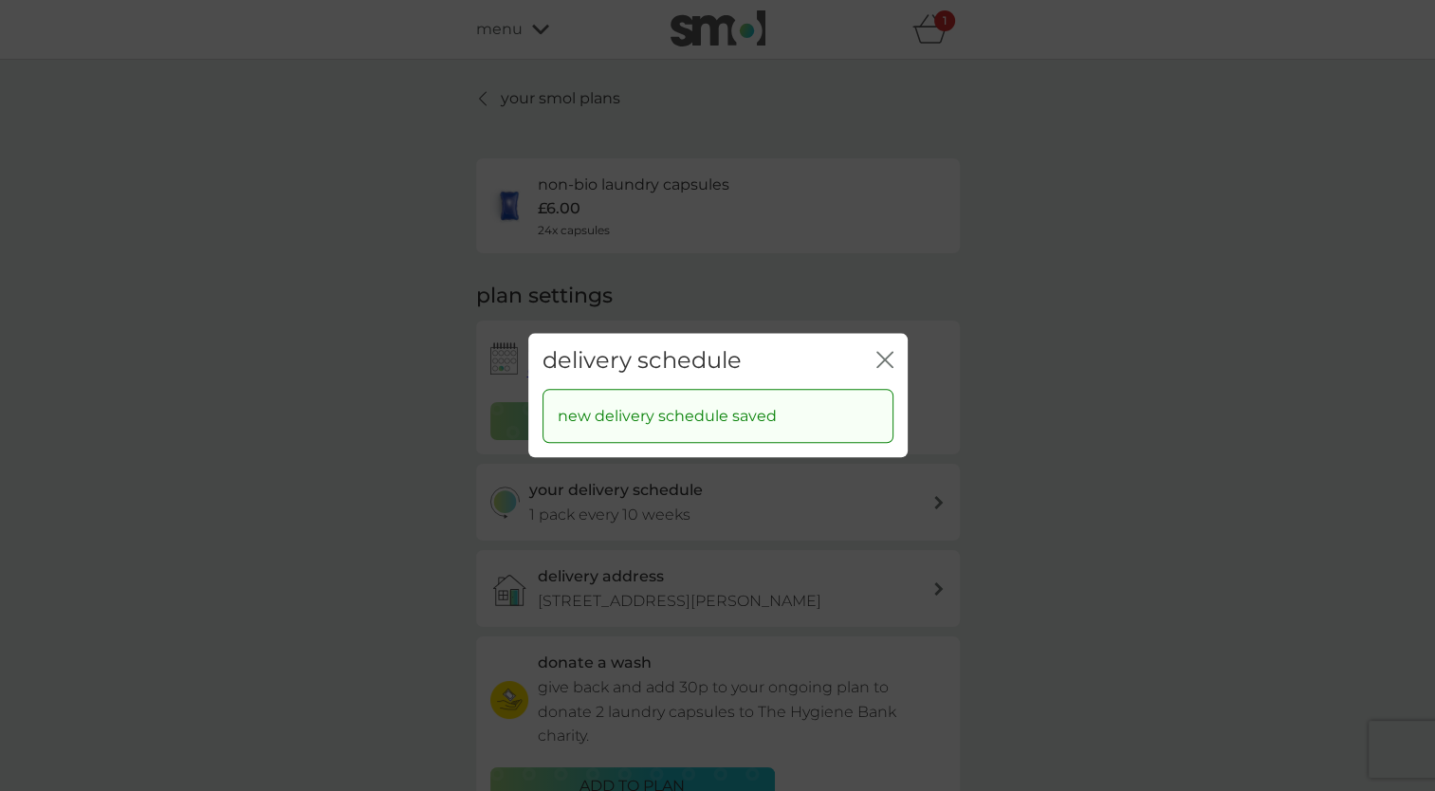
click at [895, 355] on div "delivery schedule close" at bounding box center [717, 361] width 379 height 56
click at [891, 357] on icon "close" at bounding box center [884, 359] width 17 height 17
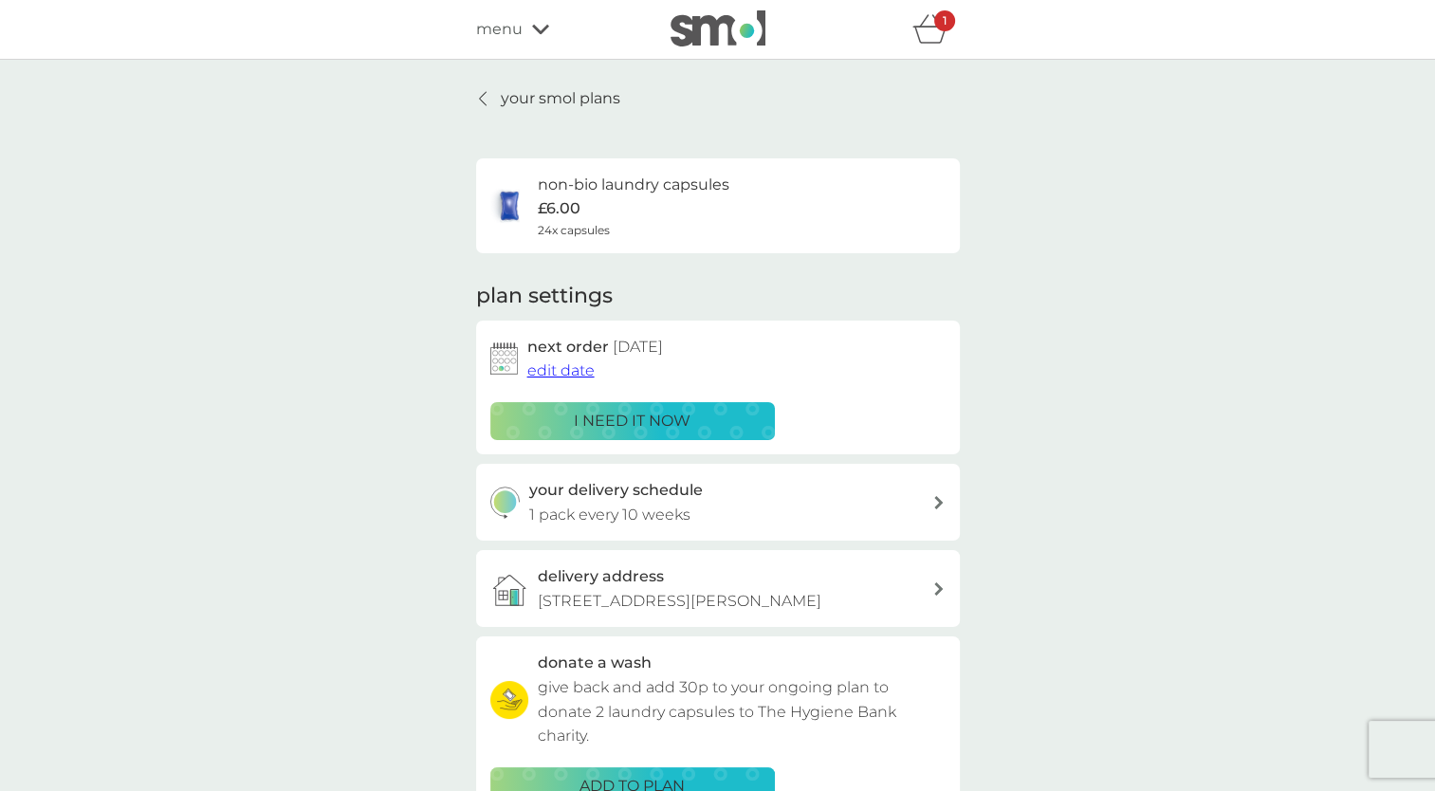
click at [937, 25] on div "1" at bounding box center [944, 20] width 21 height 21
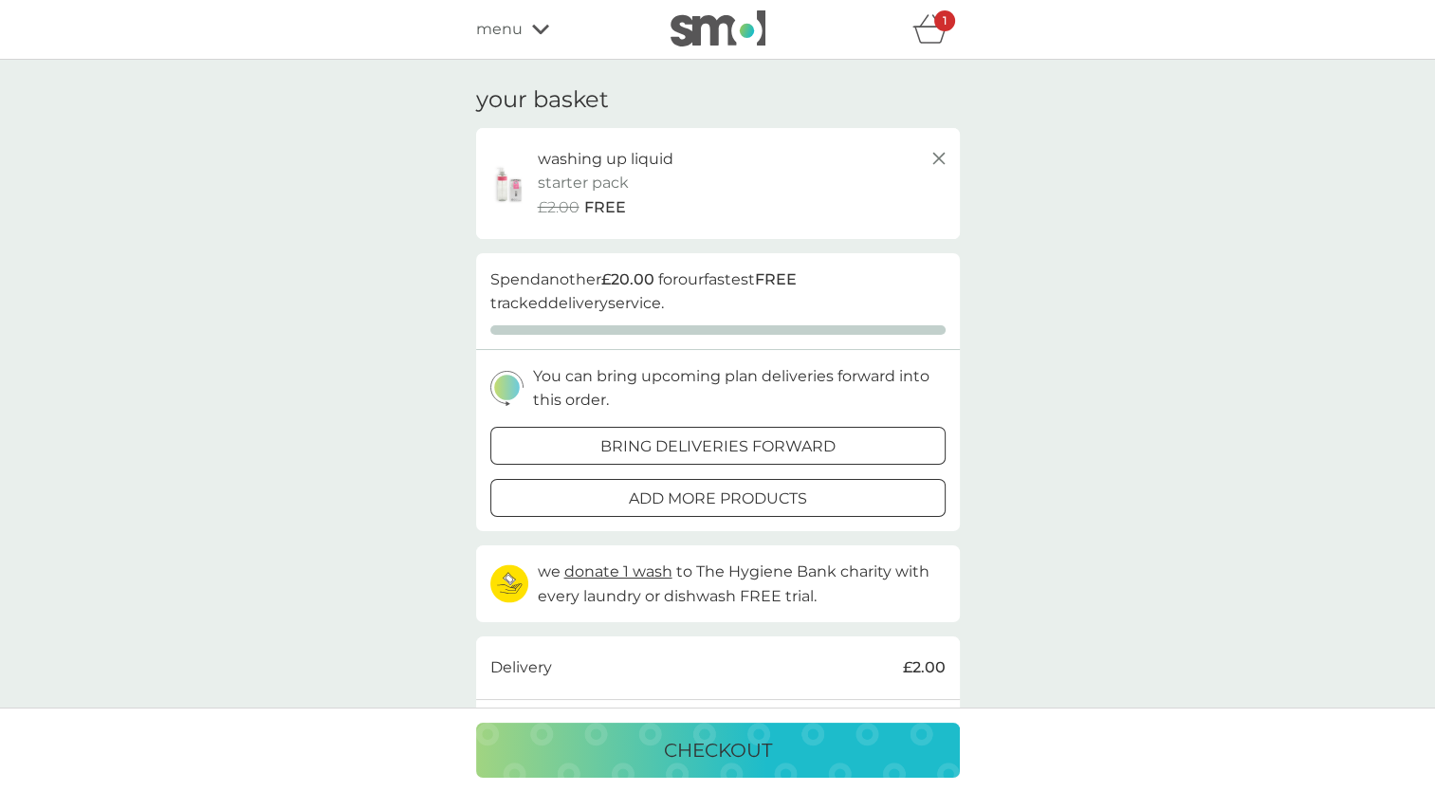
click at [506, 204] on div "washing up liquid starter pack every 16 weeks @ £8.50 £2.00 FREE" at bounding box center [718, 183] width 465 height 73
click at [614, 173] on p "starter pack" at bounding box center [583, 183] width 91 height 25
click at [944, 21] on p "1" at bounding box center [945, 21] width 4 height 0
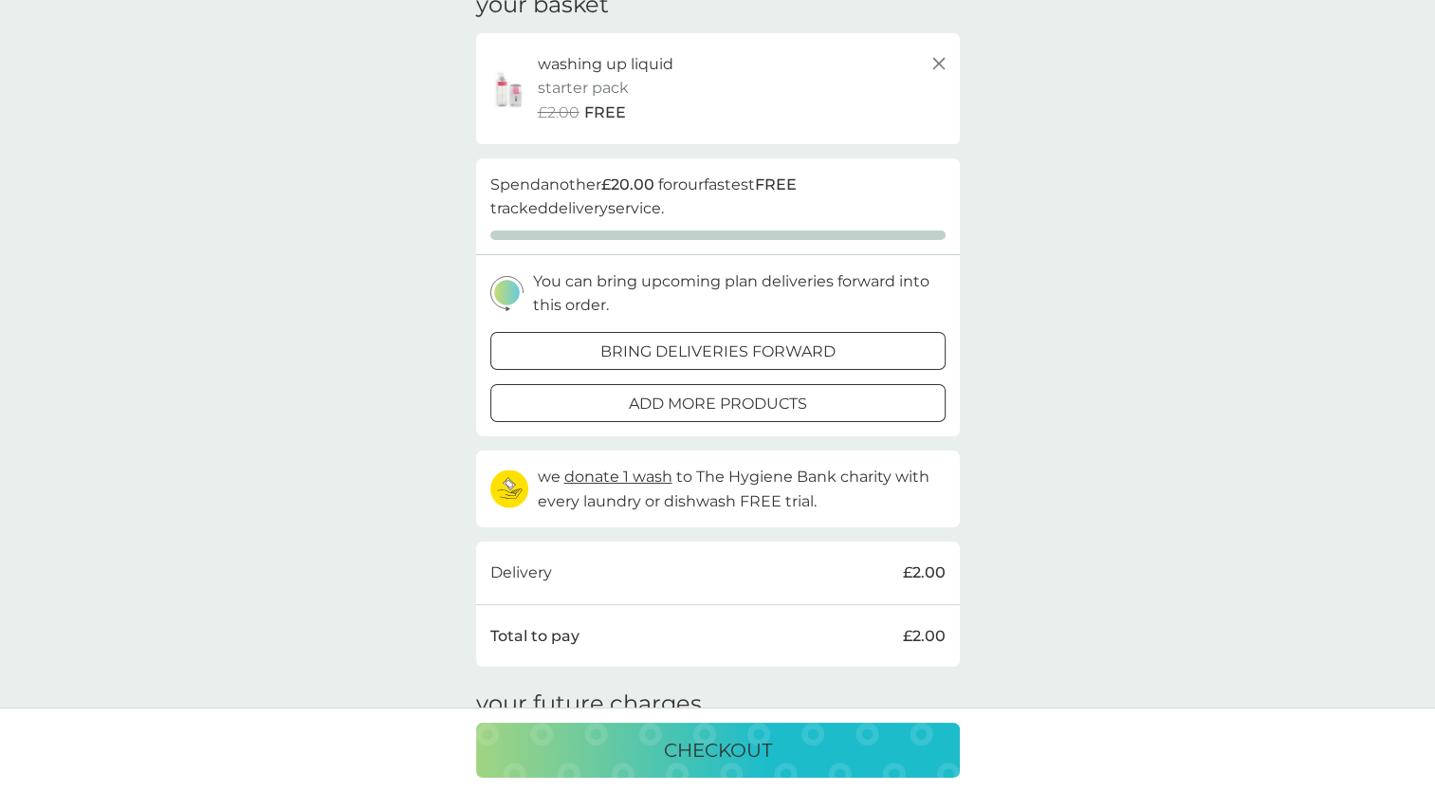
click at [600, 112] on span "FREE" at bounding box center [605, 113] width 42 height 25
click at [611, 54] on p "washing up liquid" at bounding box center [606, 64] width 136 height 25
click at [587, 86] on p "starter pack" at bounding box center [583, 88] width 91 height 25
click at [501, 91] on img at bounding box center [509, 88] width 47 height 41
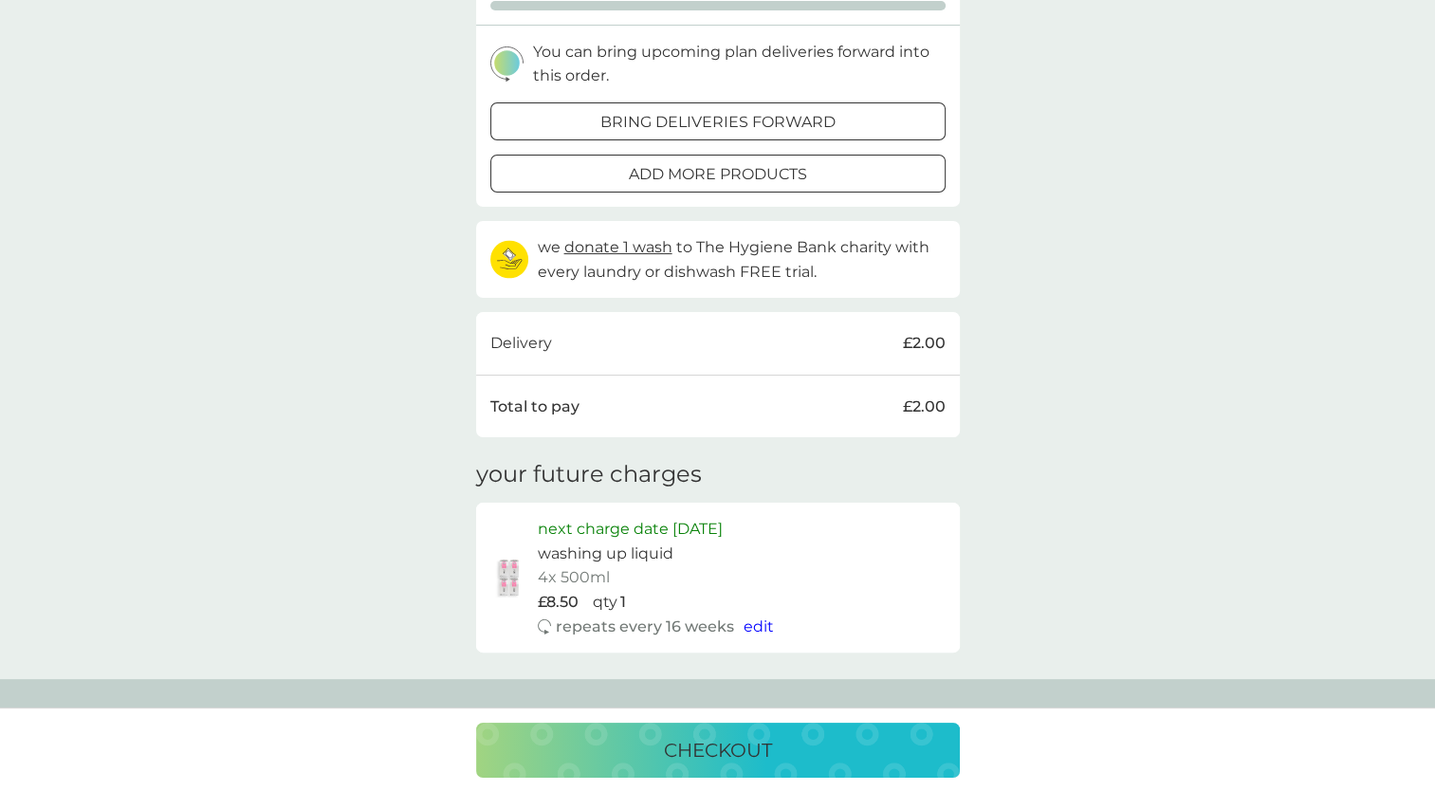
scroll to position [379, 0]
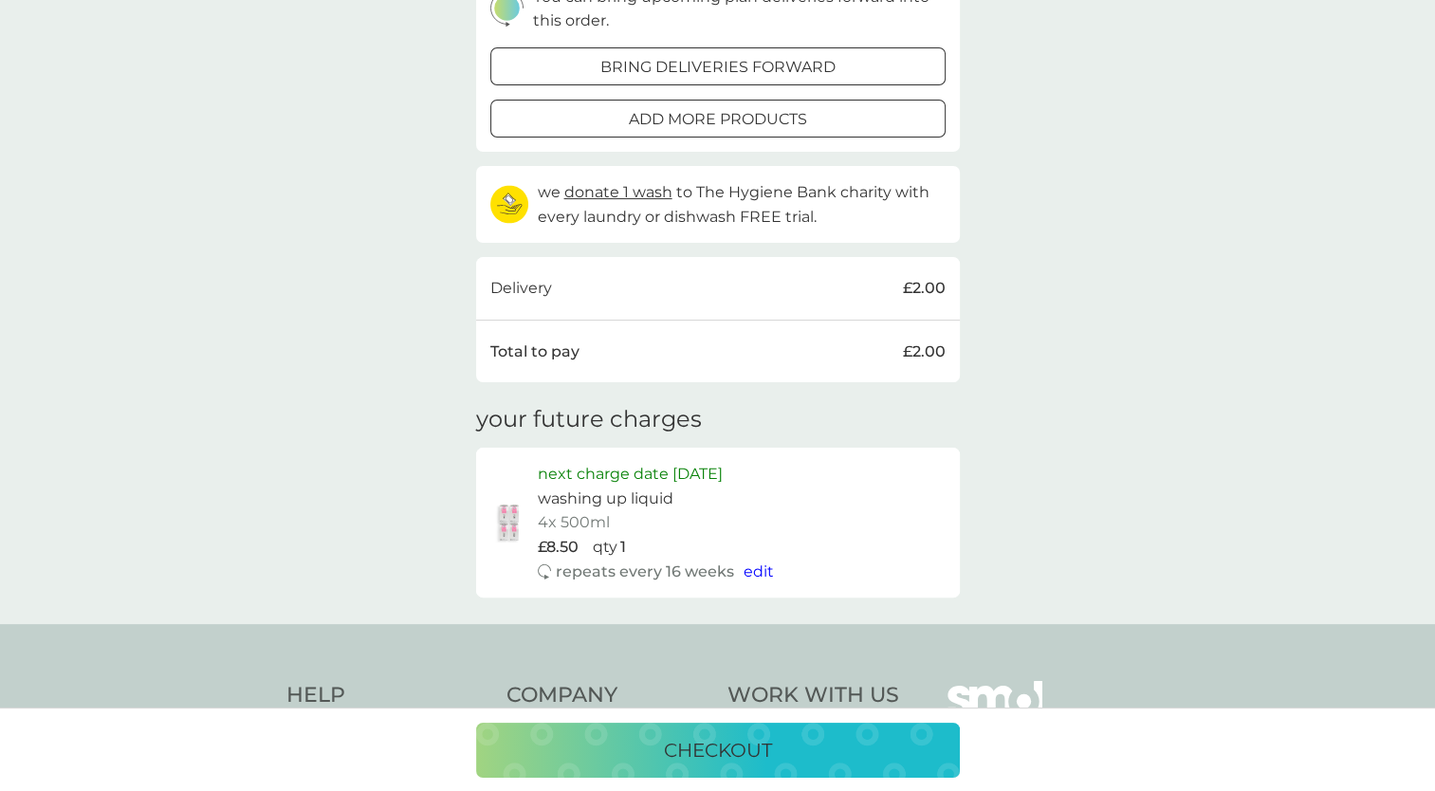
click at [596, 496] on p "washing up liquid" at bounding box center [606, 498] width 136 height 25
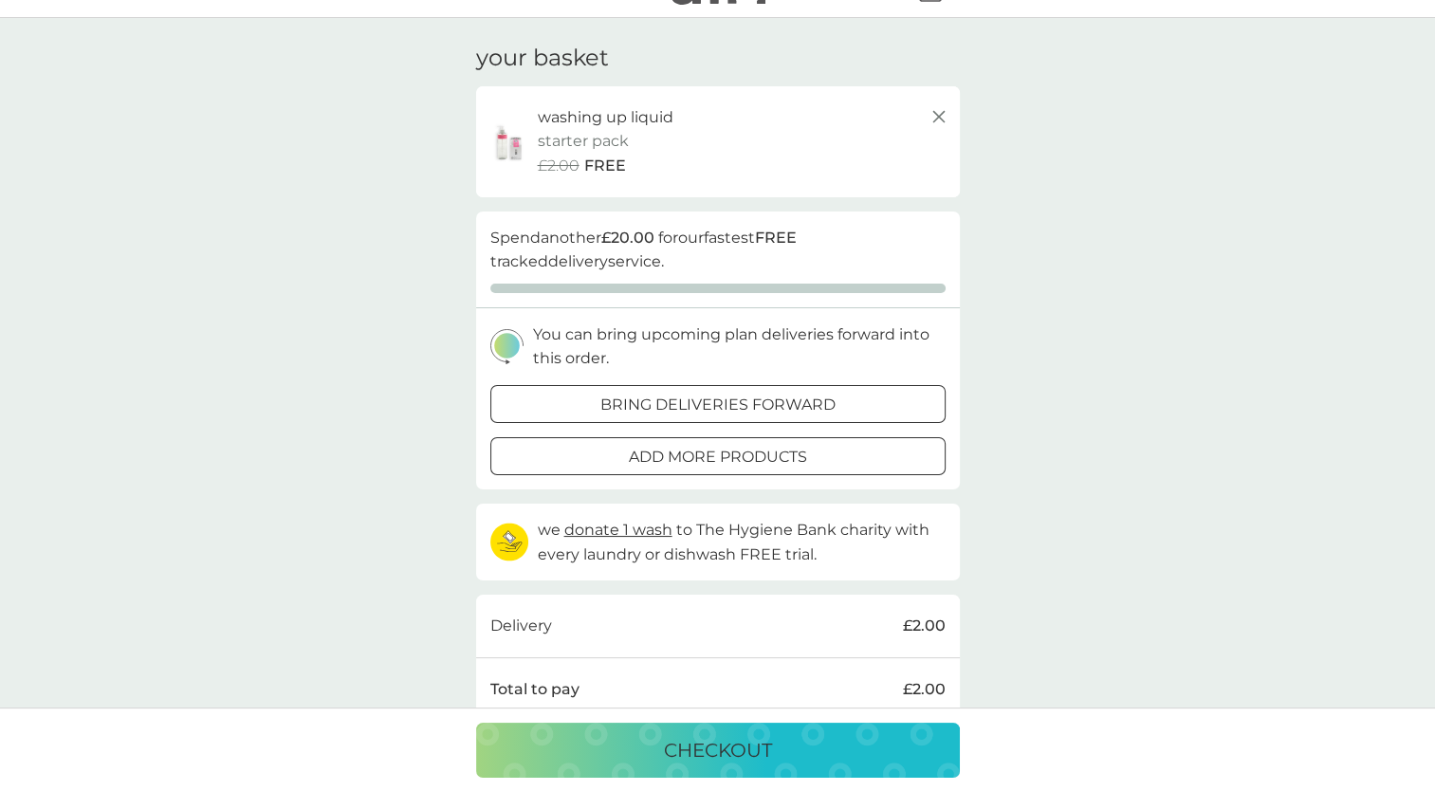
scroll to position [0, 0]
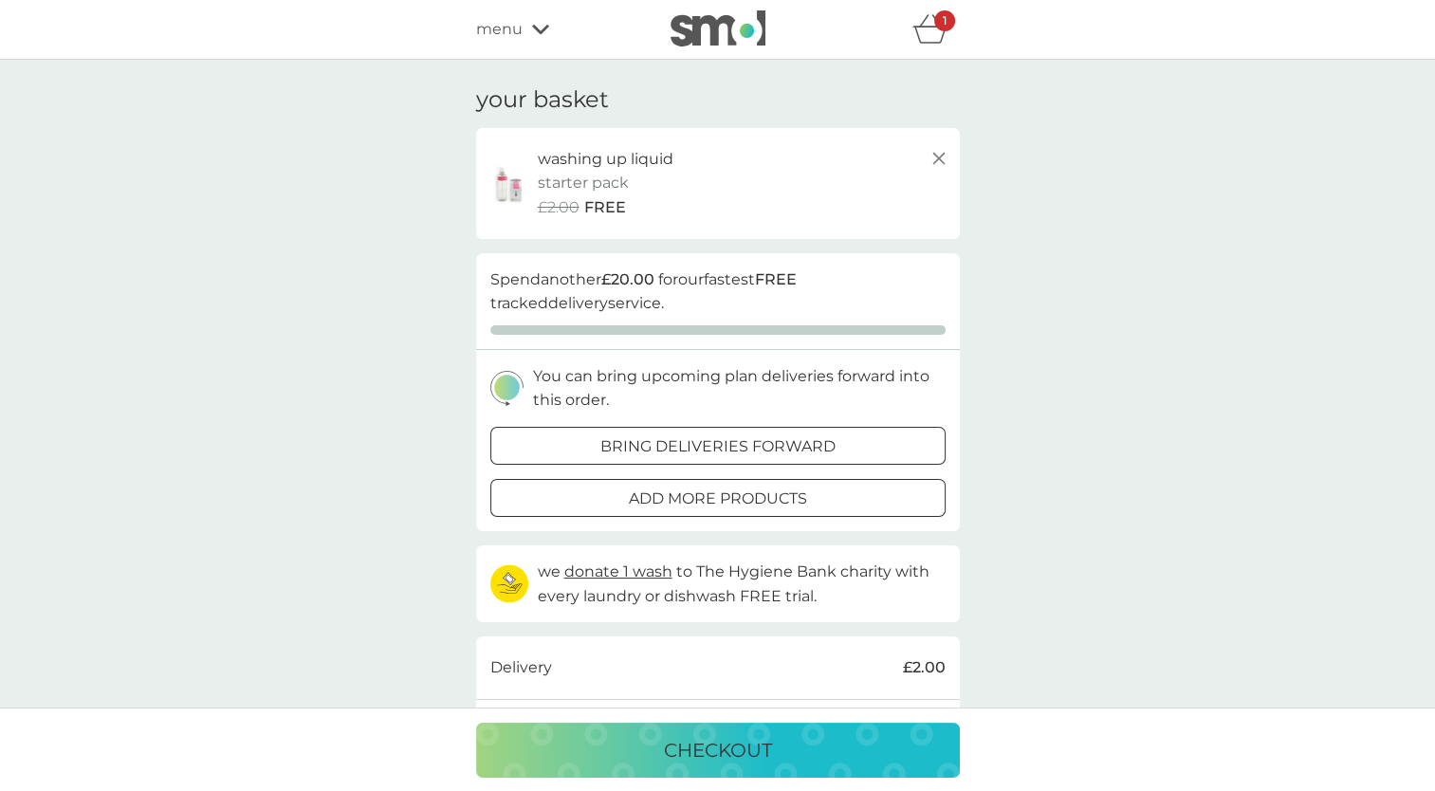
click at [937, 158] on line at bounding box center [937, 158] width 11 height 11
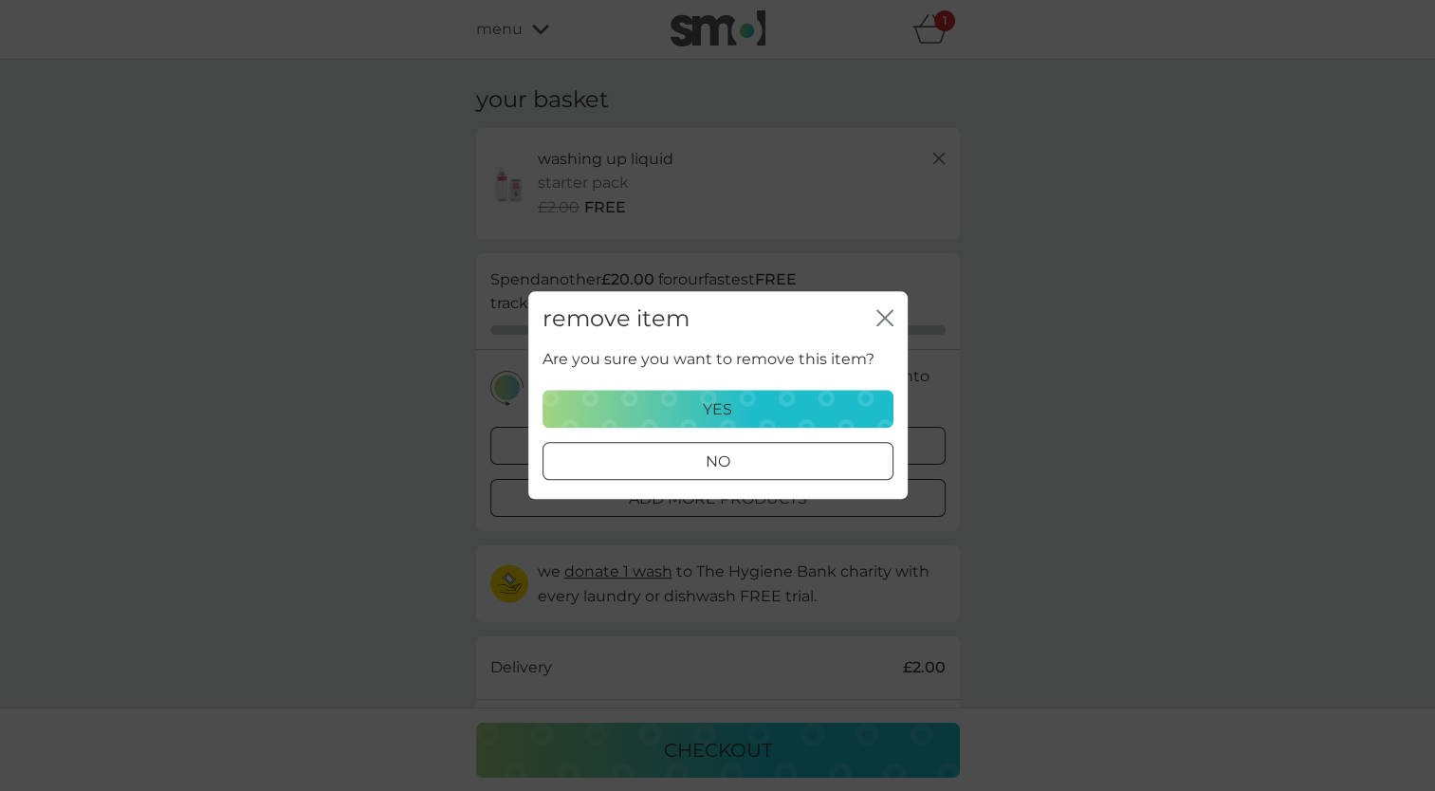
click at [776, 415] on div "yes" at bounding box center [718, 409] width 326 height 25
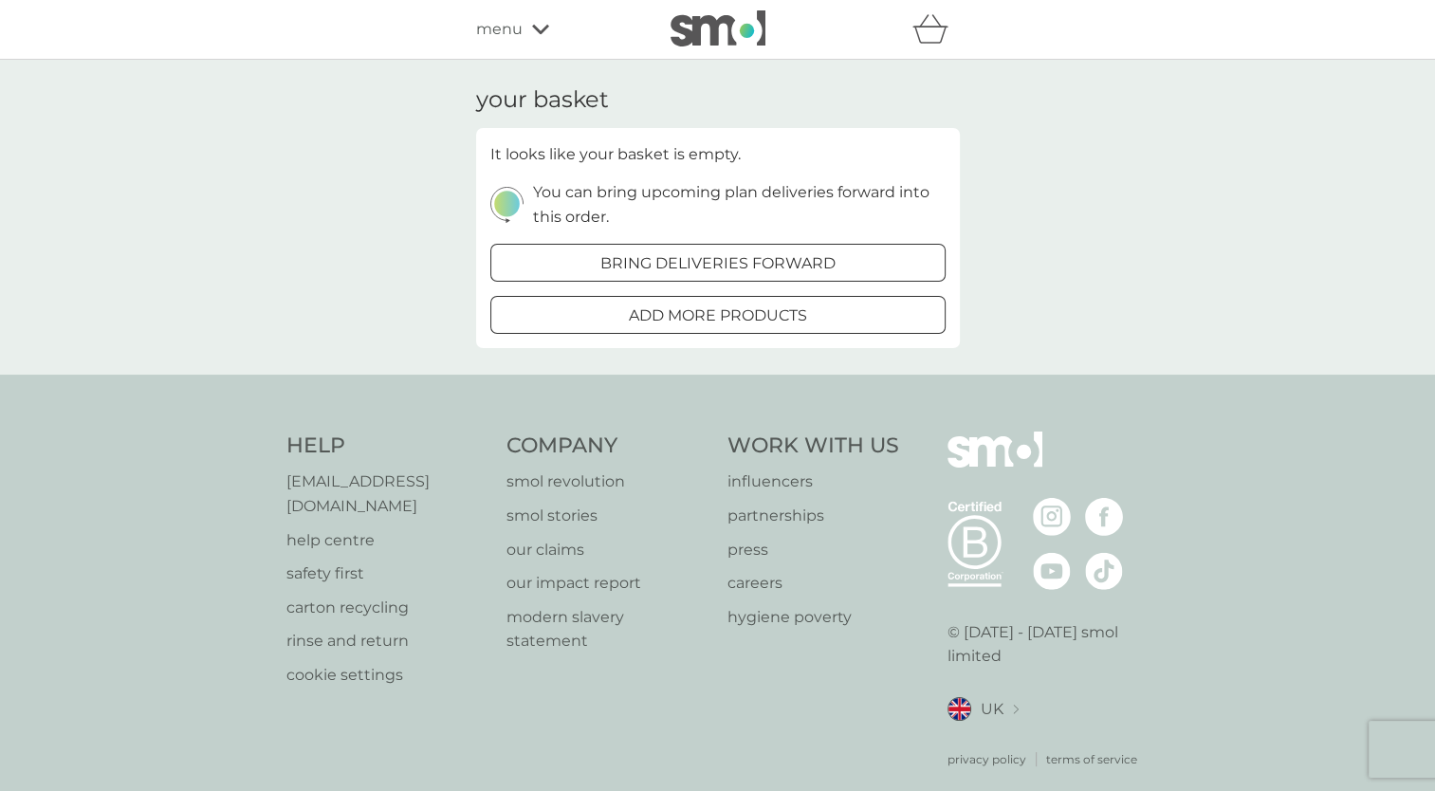
click at [493, 30] on span "menu" at bounding box center [499, 29] width 46 height 25
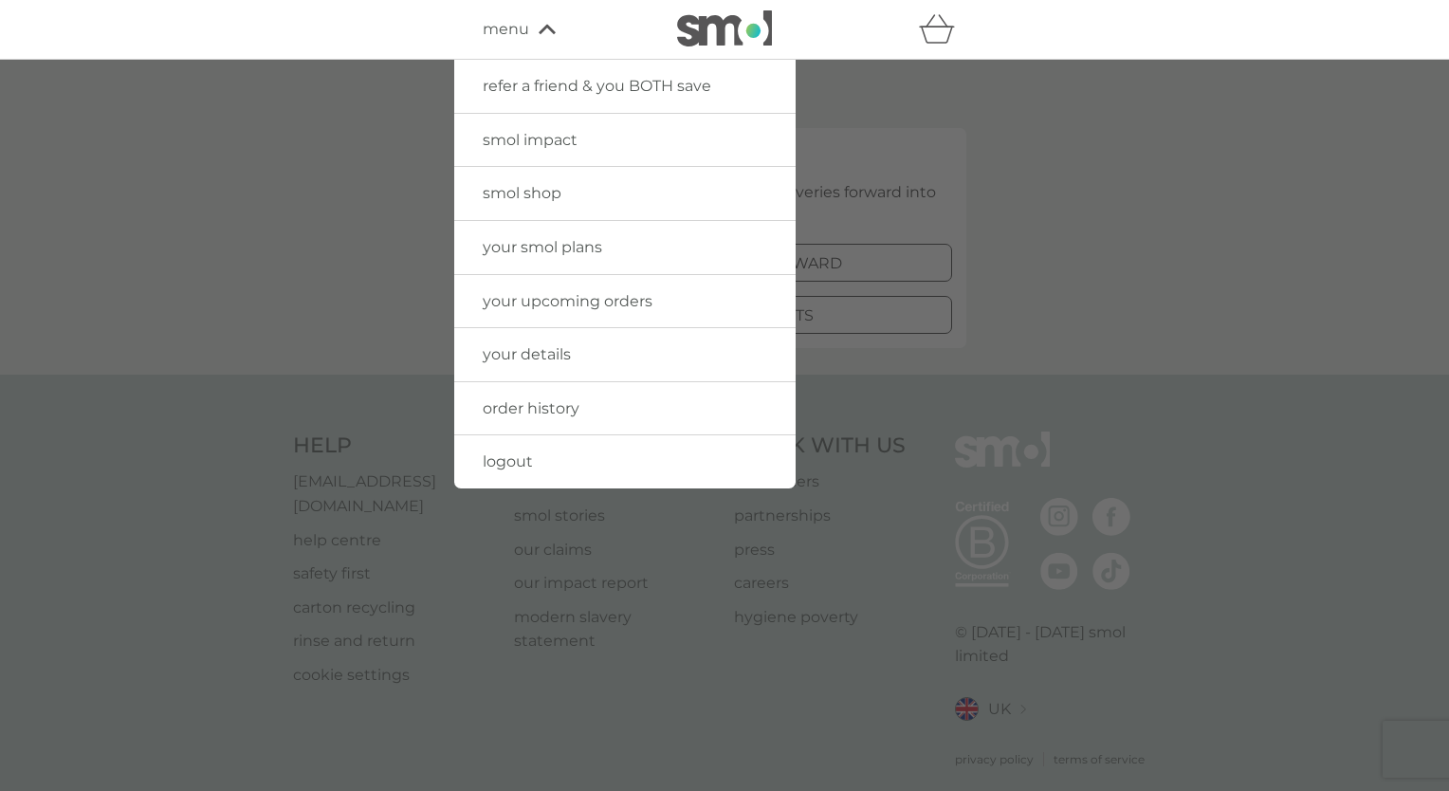
click at [721, 36] on img at bounding box center [724, 28] width 95 height 36
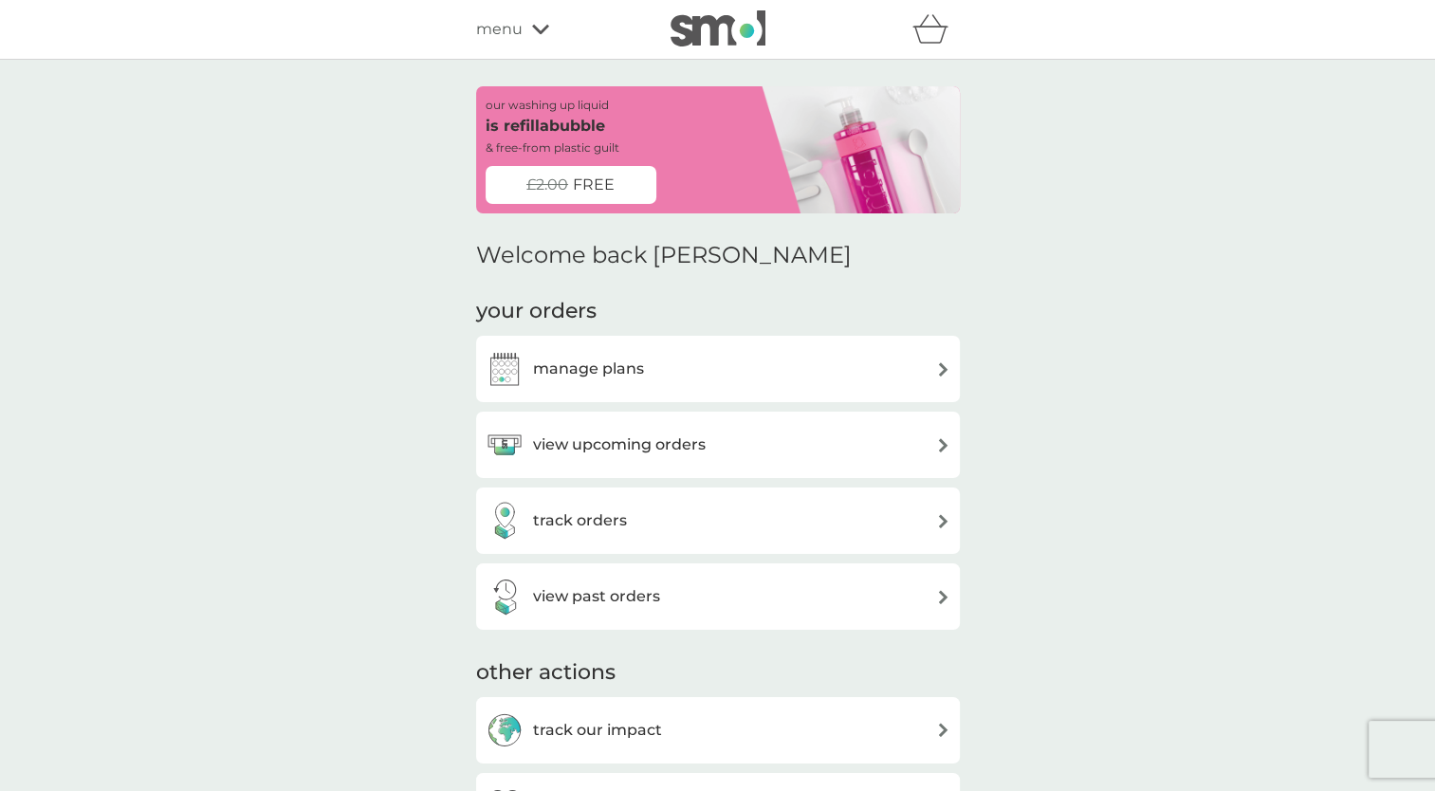
click at [936, 37] on icon "basket" at bounding box center [930, 28] width 36 height 29
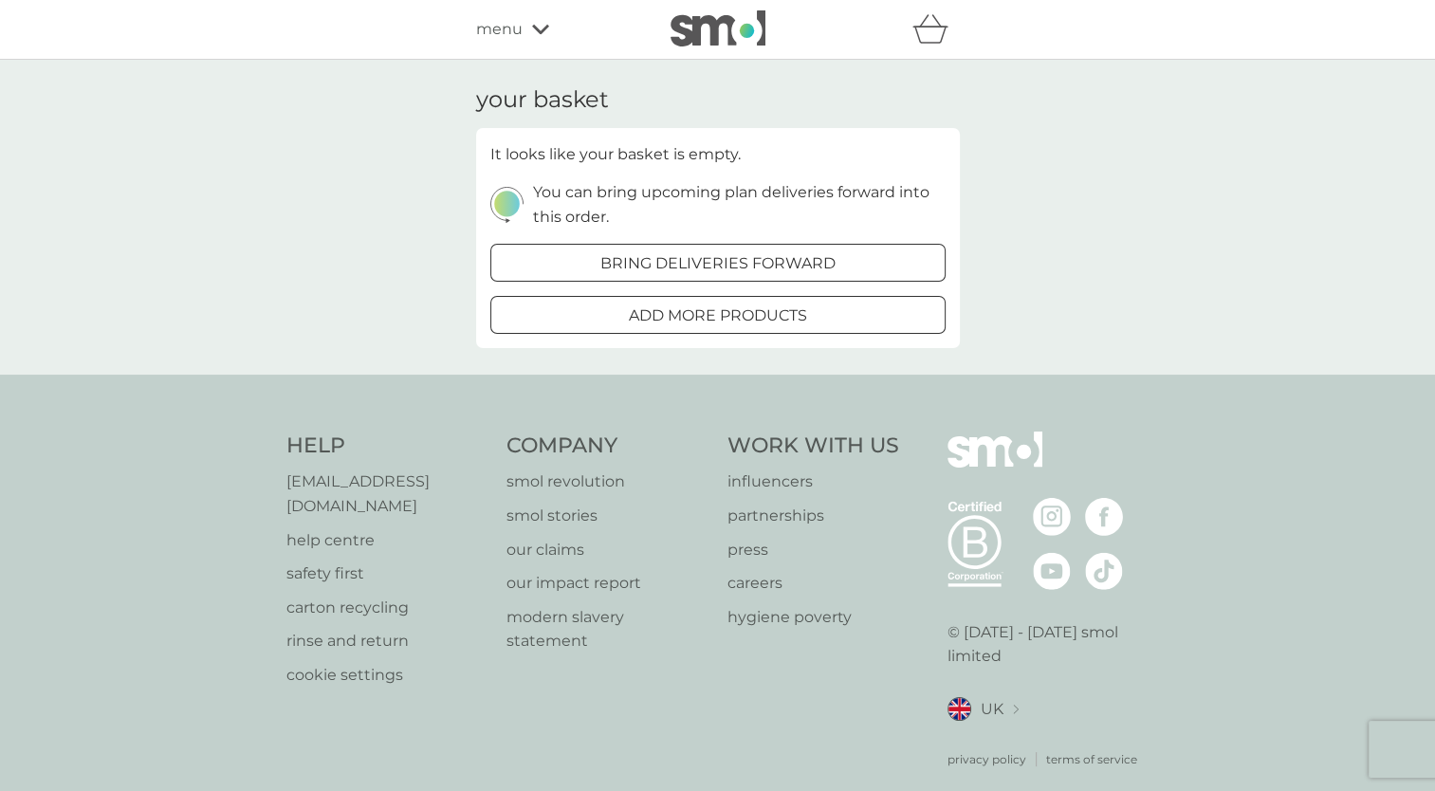
click at [517, 23] on span "menu" at bounding box center [499, 29] width 46 height 25
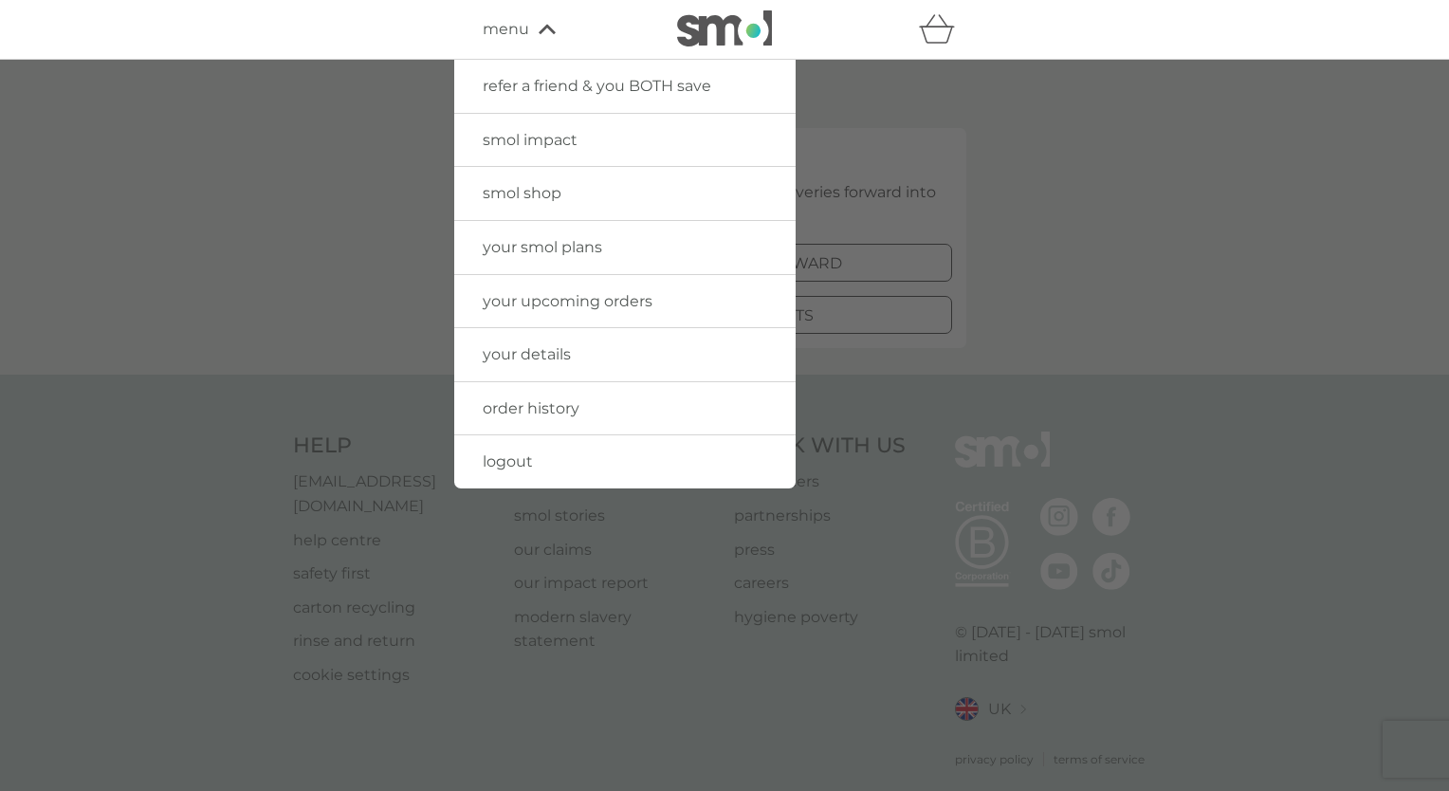
click at [532, 461] on link "logout" at bounding box center [624, 461] width 341 height 53
